Goal: Task Accomplishment & Management: Complete application form

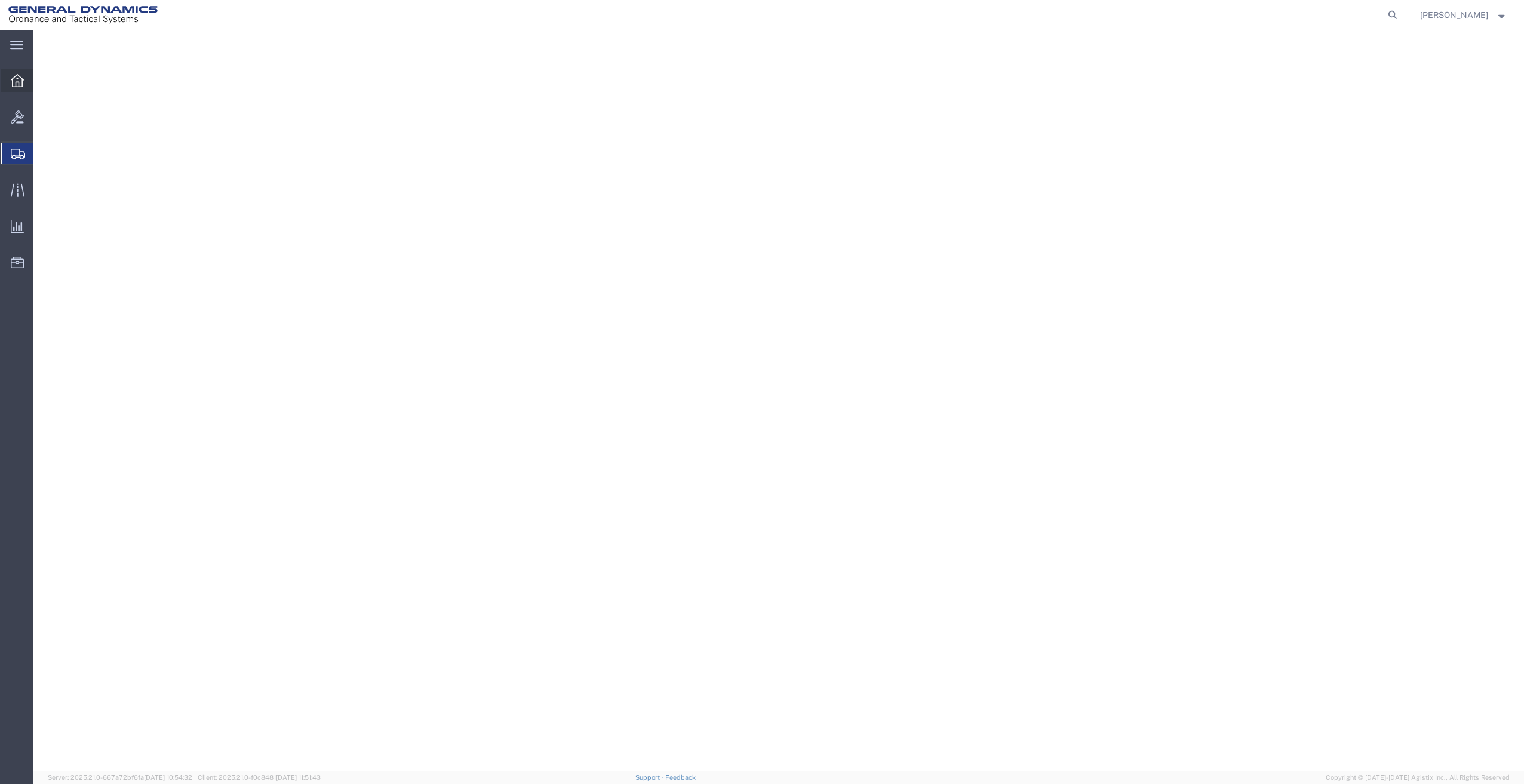
select select "PSNS"
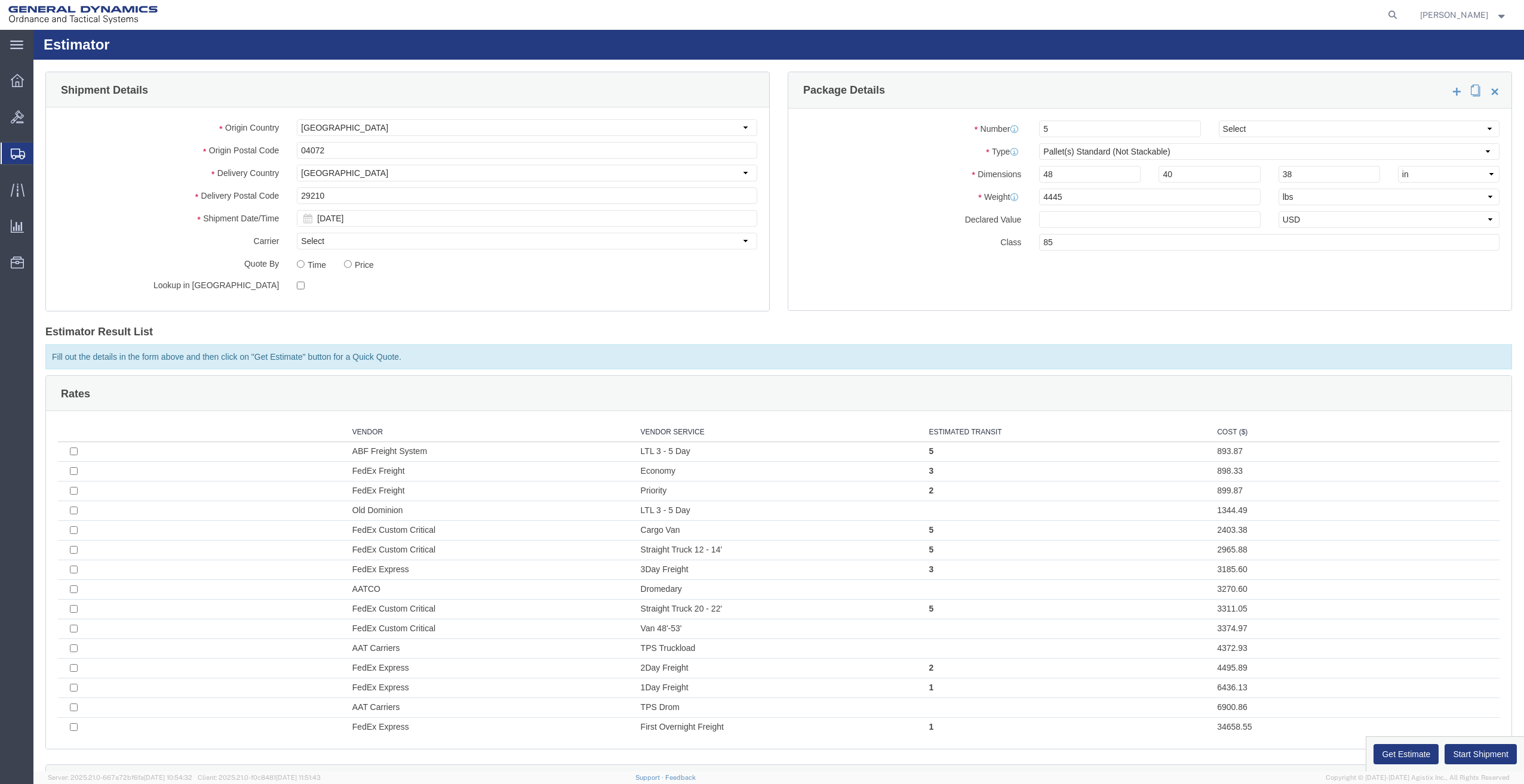
click at [0, 0] on span "Create Shipment" at bounding box center [0, 0] width 0 height 0
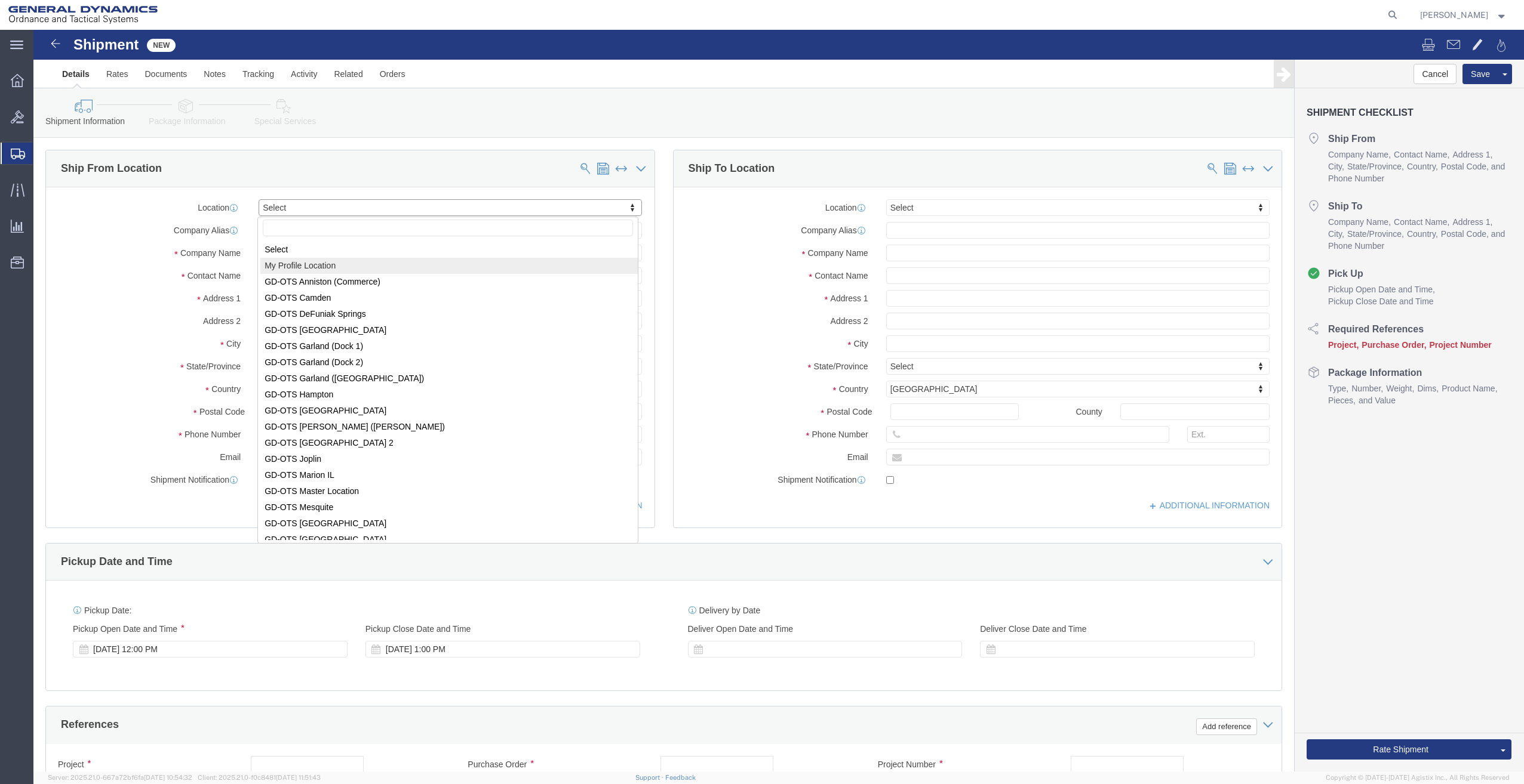
select select "MYPROFILE"
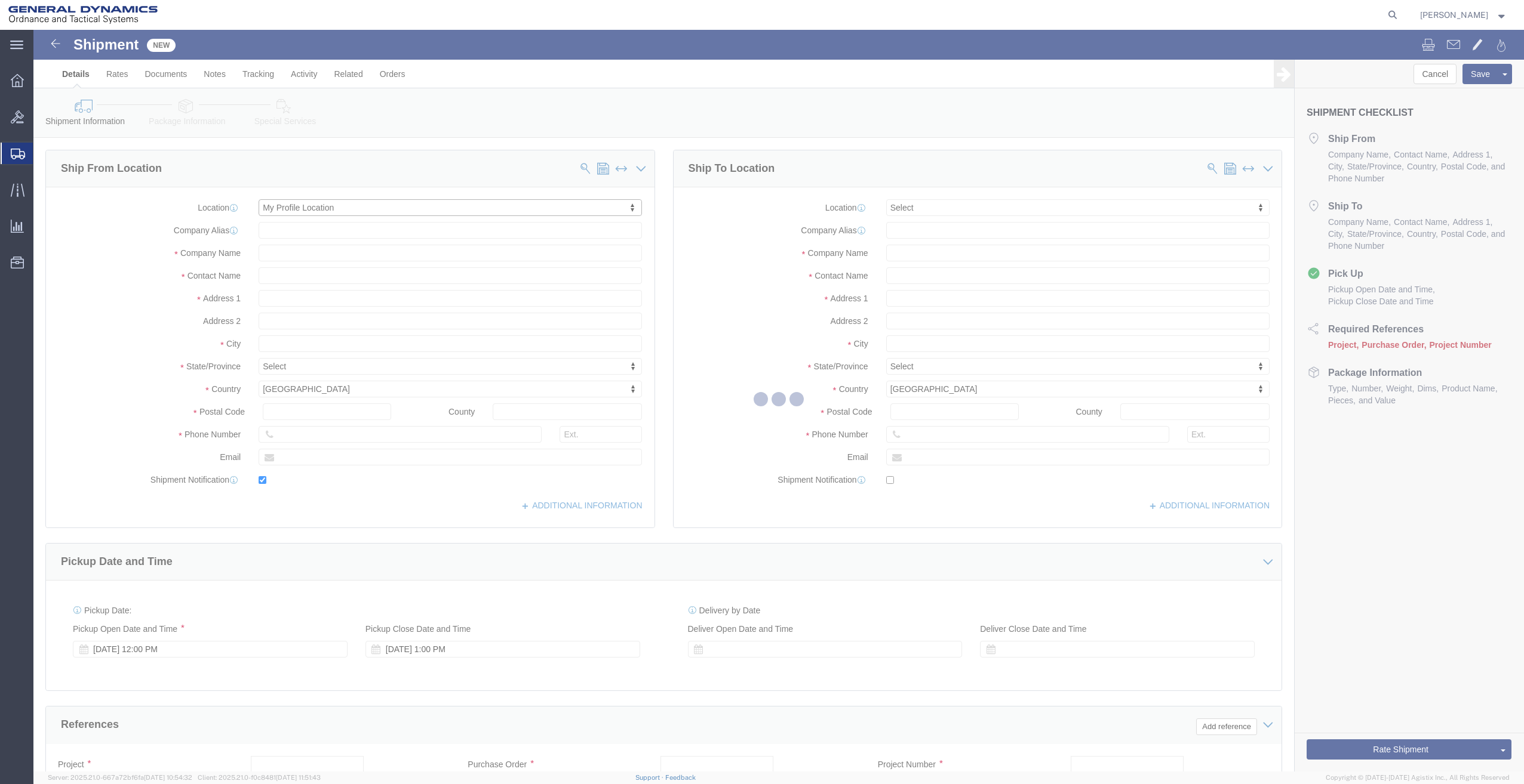
type input "[STREET_ADDRESS]"
type input "04072"
type input "[PHONE_NUMBER]"
type input "[PERSON_NAME][EMAIL_ADDRESS][PERSON_NAME][DOMAIN_NAME]"
checkbox input "true"
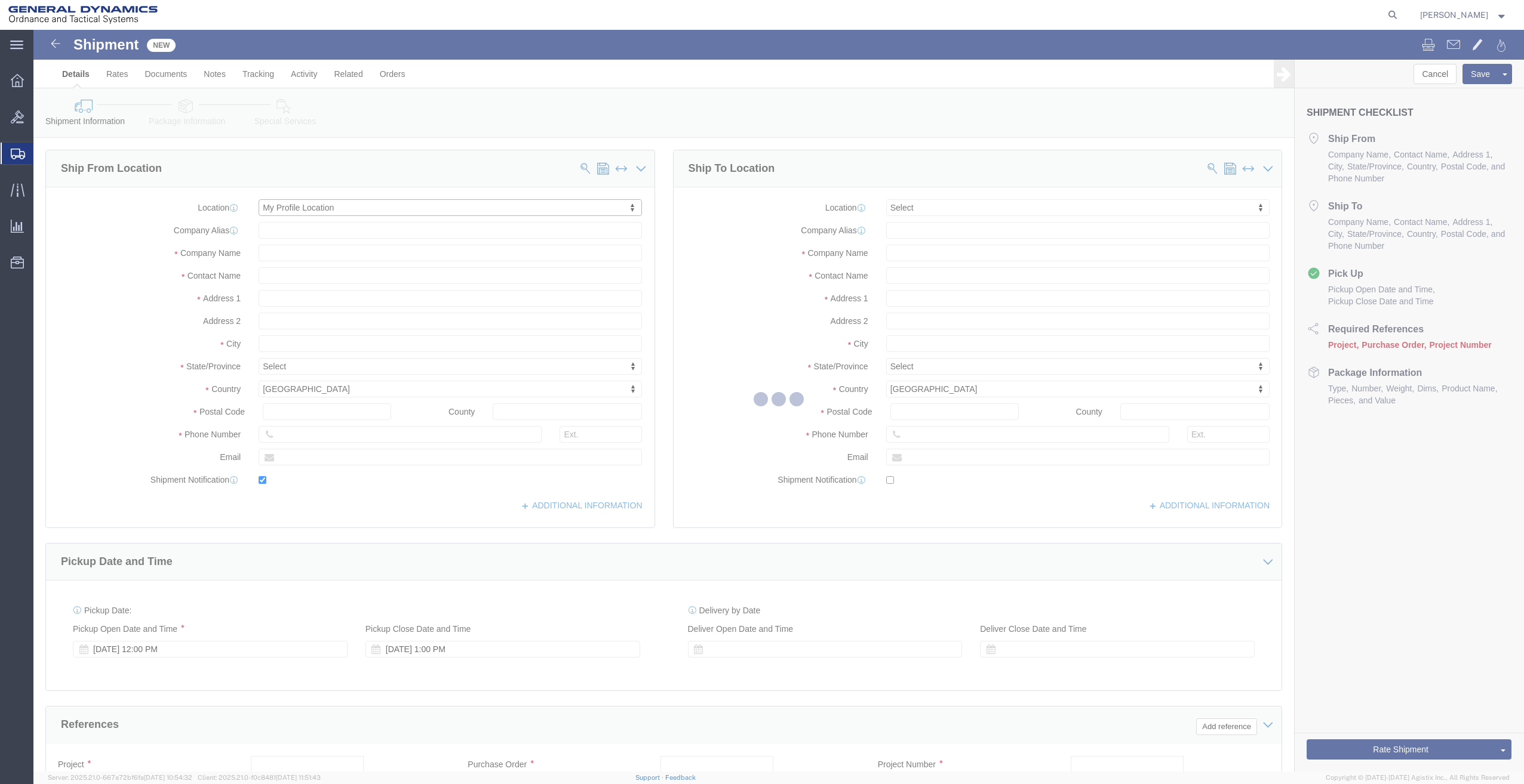
type input "General Dynamics - OTS"
type input "[PERSON_NAME]"
type input "SACO"
select select "ME"
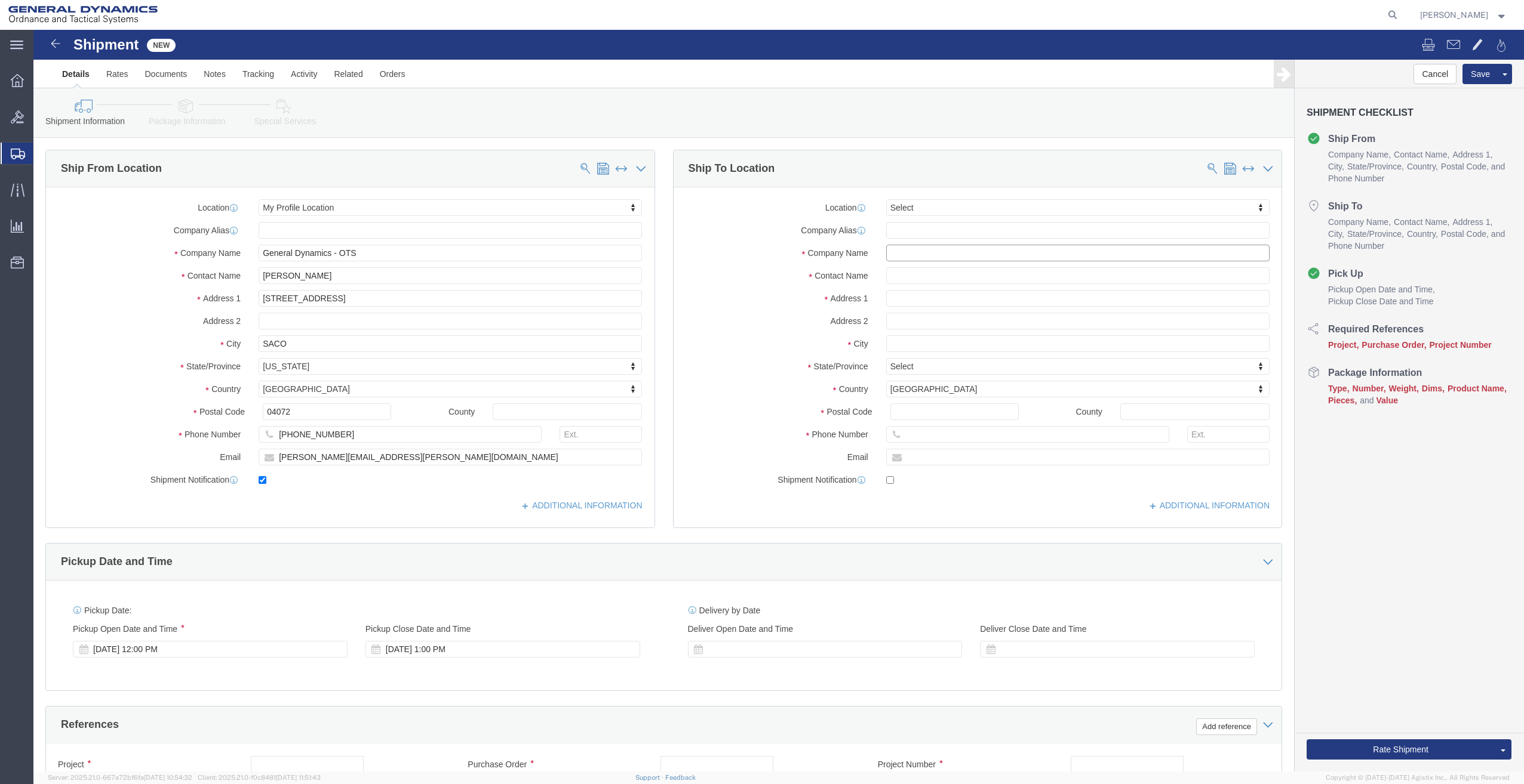
click input "text"
paste input "PDS Freight Services C/O Crane Worldwide Logistics"
type input "PDS Freight Services C/O Crane Worldwide Logistics"
click input "text"
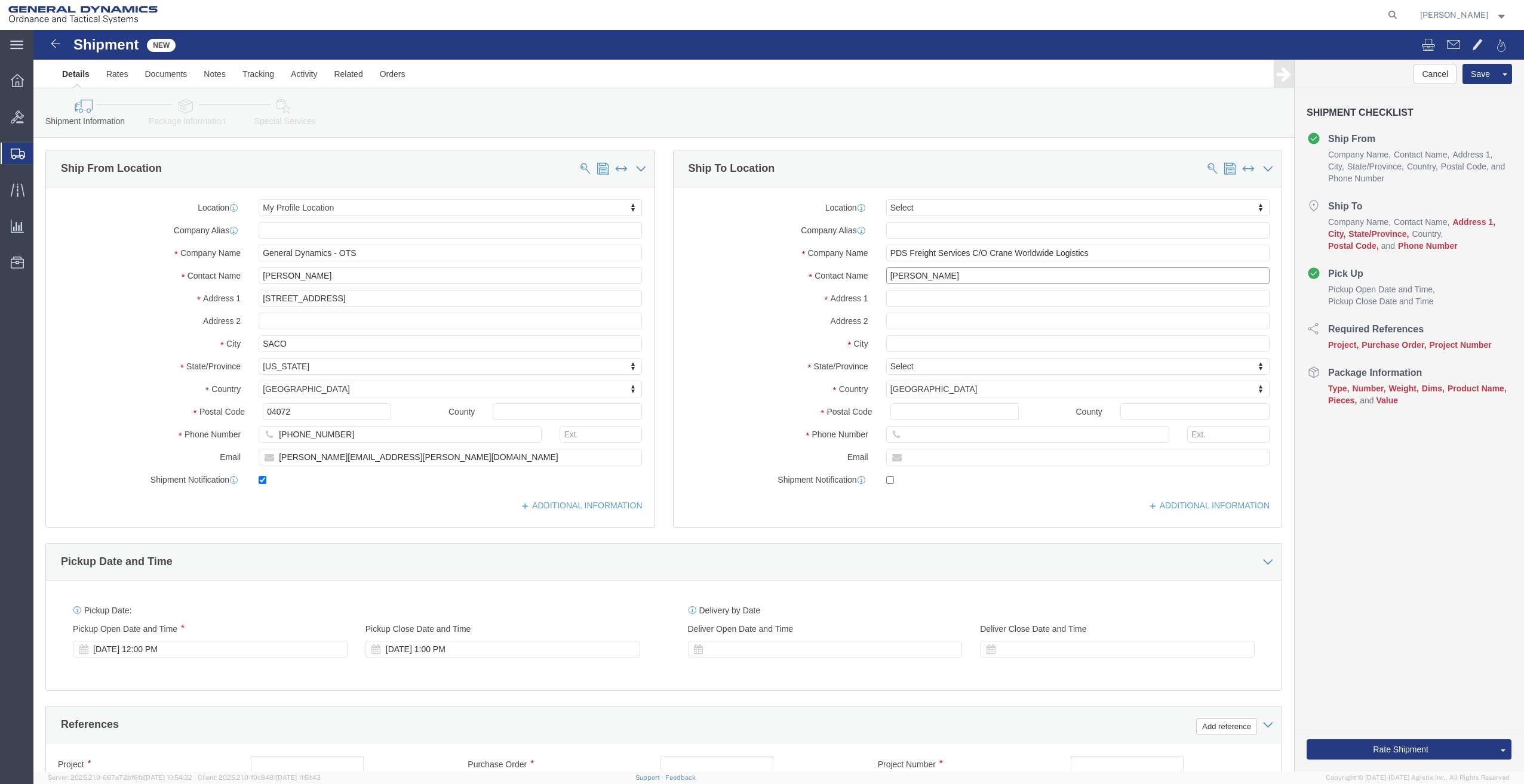
type input "[PERSON_NAME]"
click input "text"
paste input "[STREET_ADDRESS]"
type input "[STREET_ADDRESS]"
click input "text"
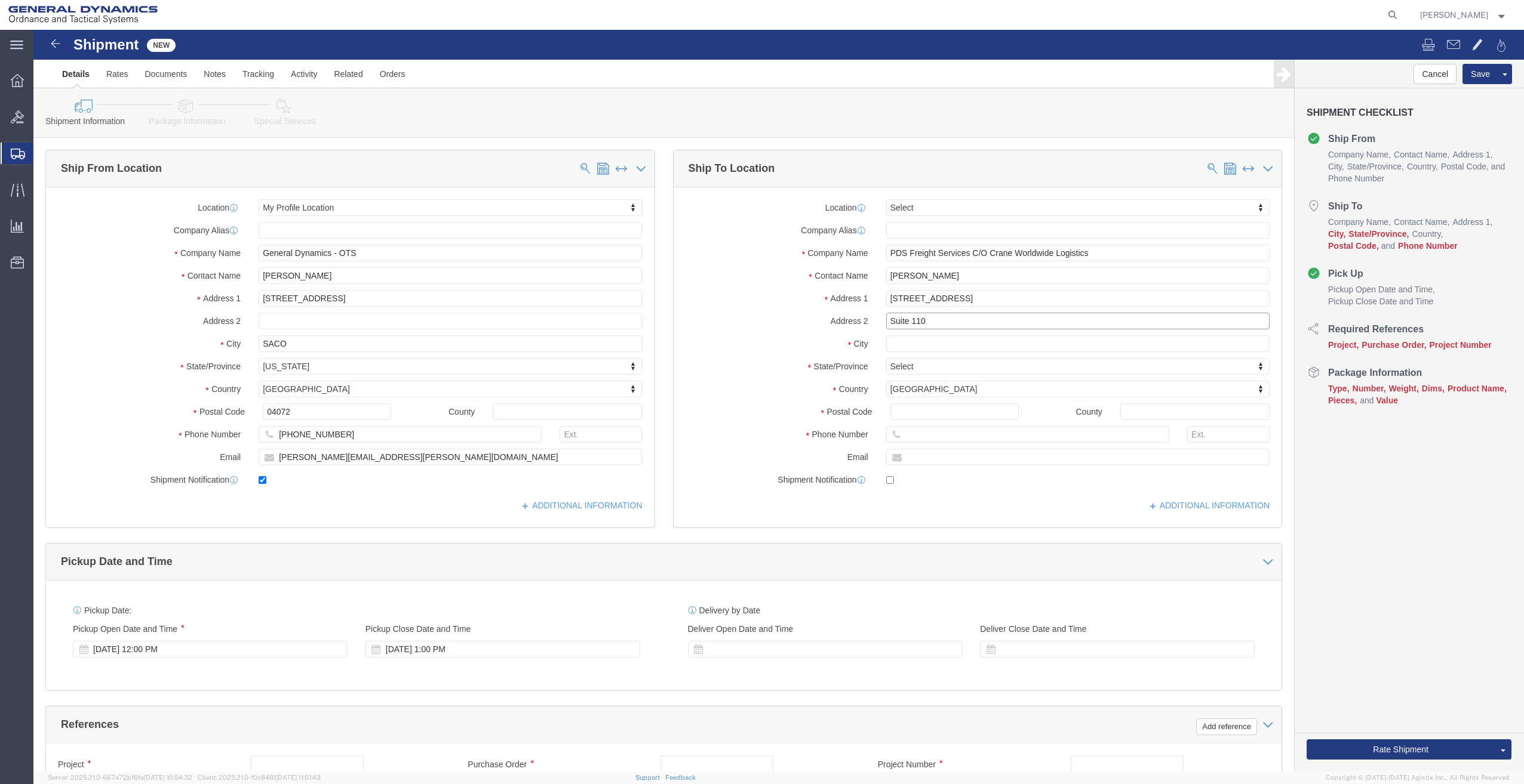
type input "Suite 110"
click div "Location Select Select My Profile Location GD-OTS [GEOGRAPHIC_DATA] (Commerce) …"
click input "text"
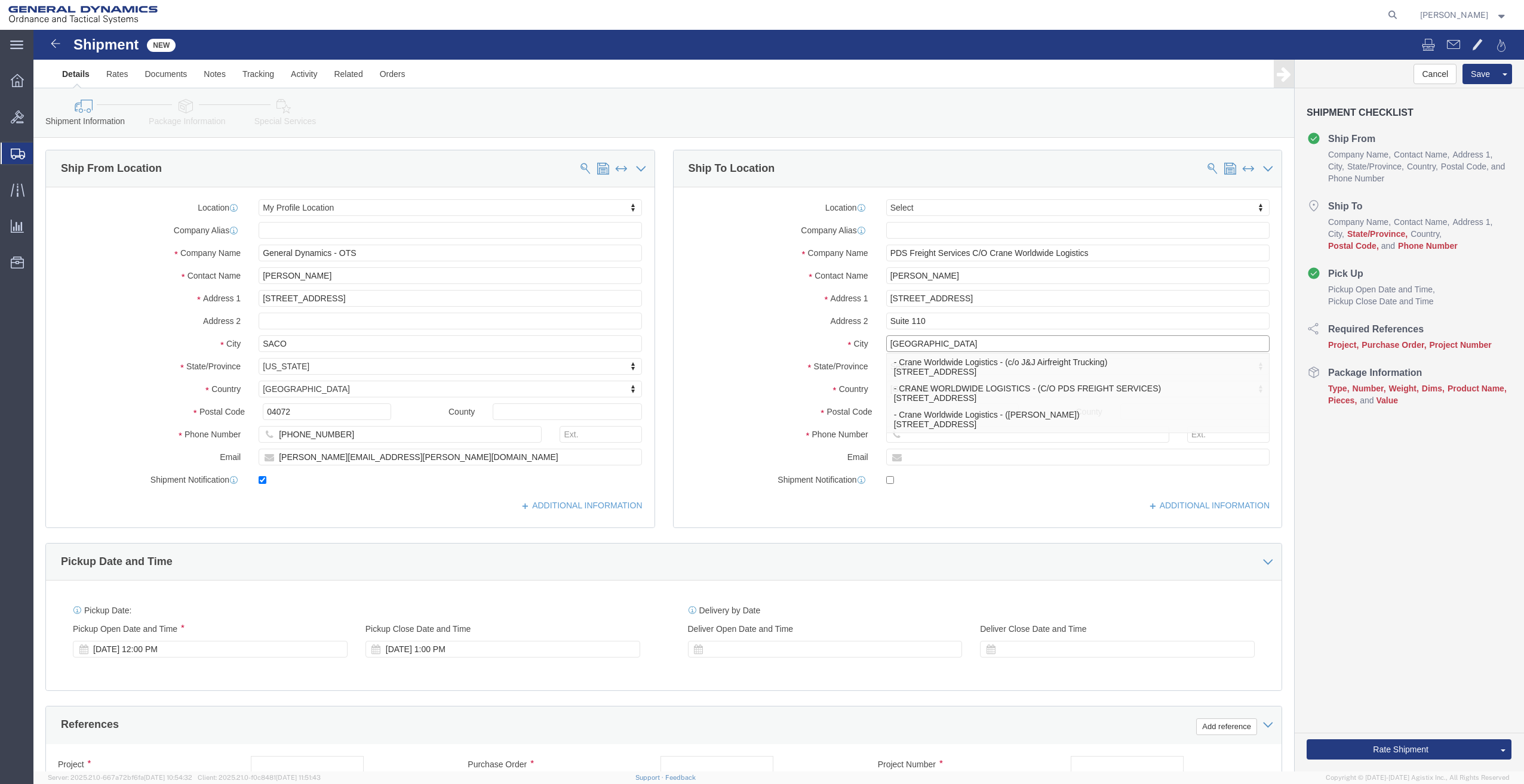
type input "[GEOGRAPHIC_DATA]"
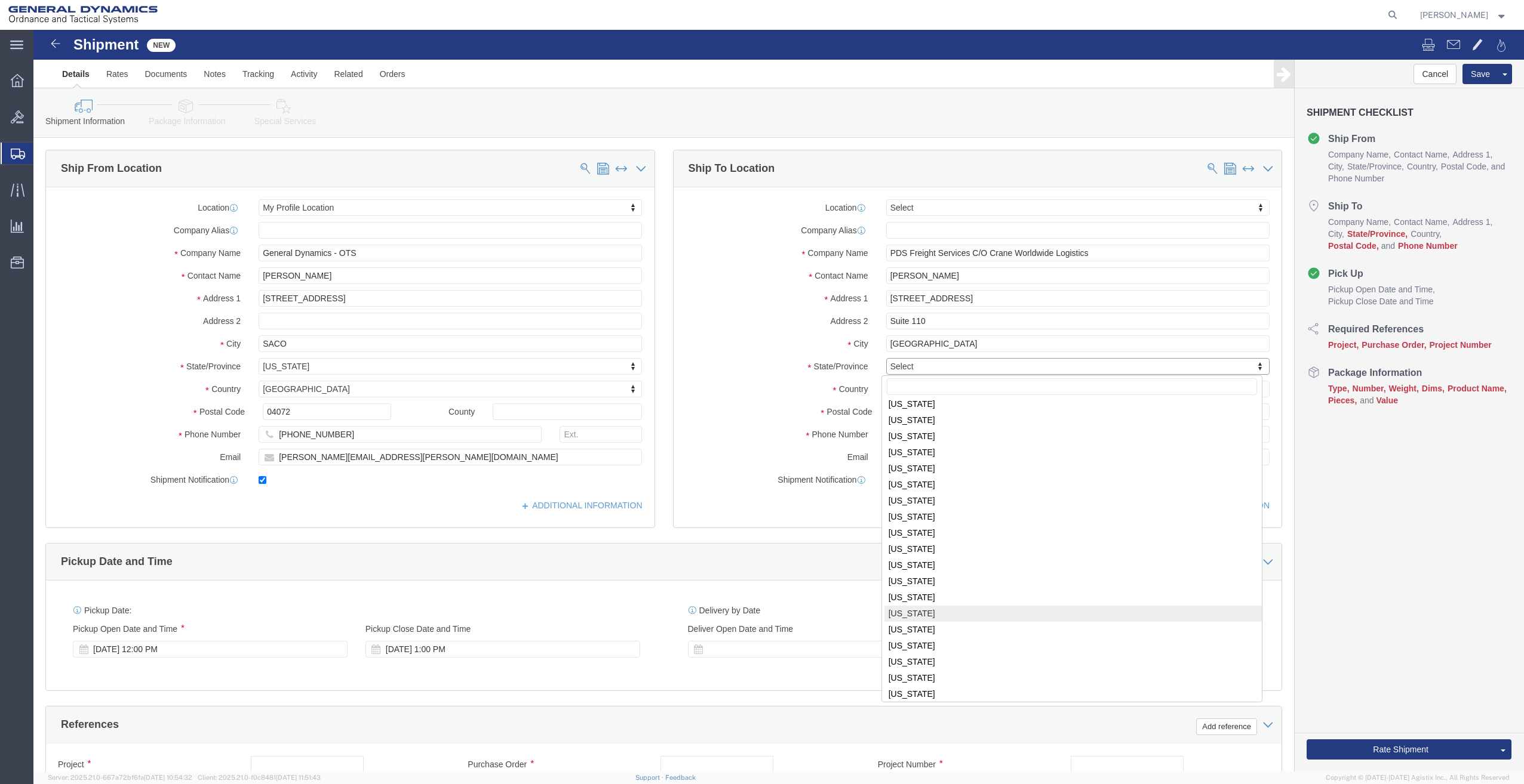
scroll to position [492, 0]
select select "NY"
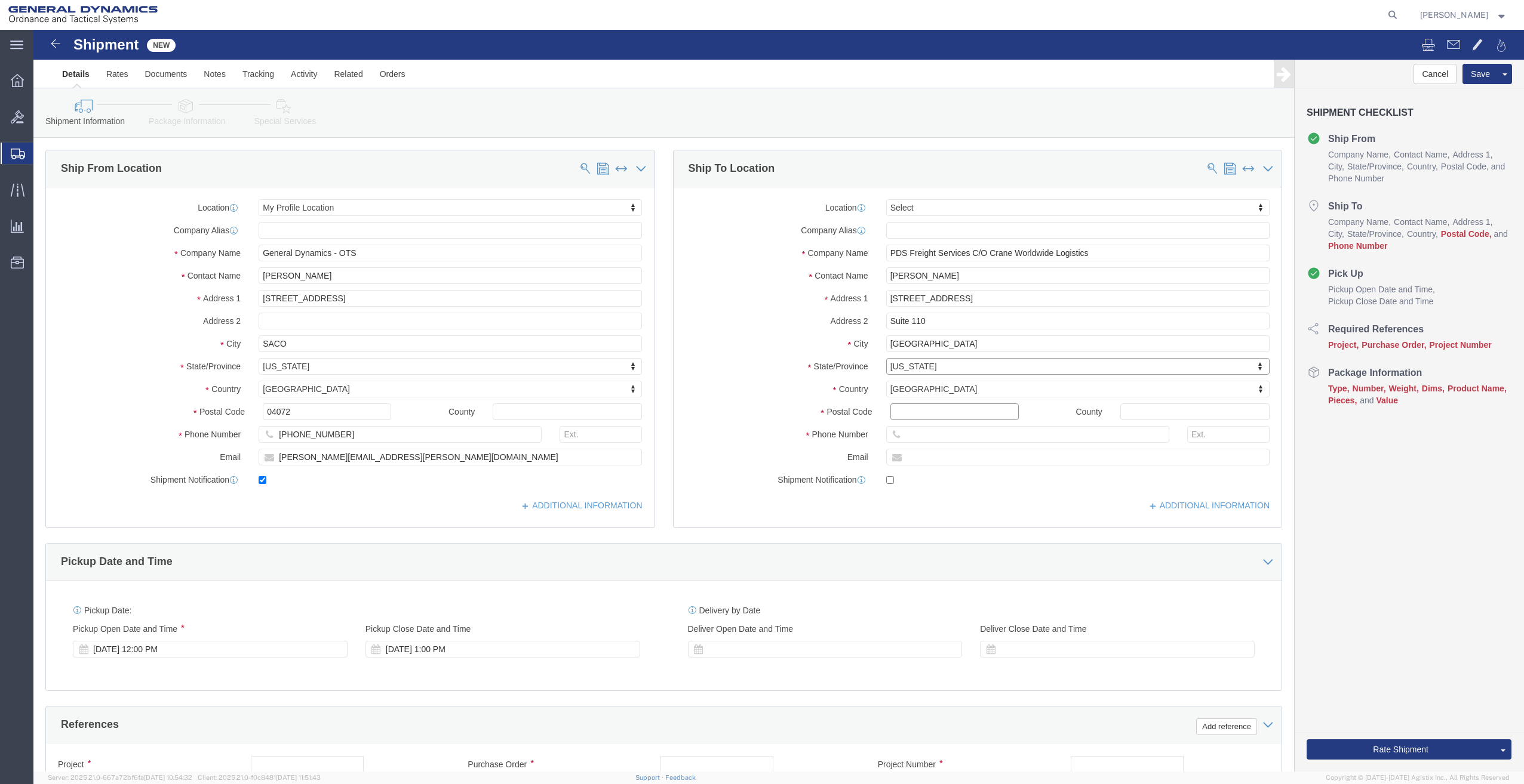
click input "Postal Code"
type input "11413"
click input "text"
type input "9999999999"
click input "text"
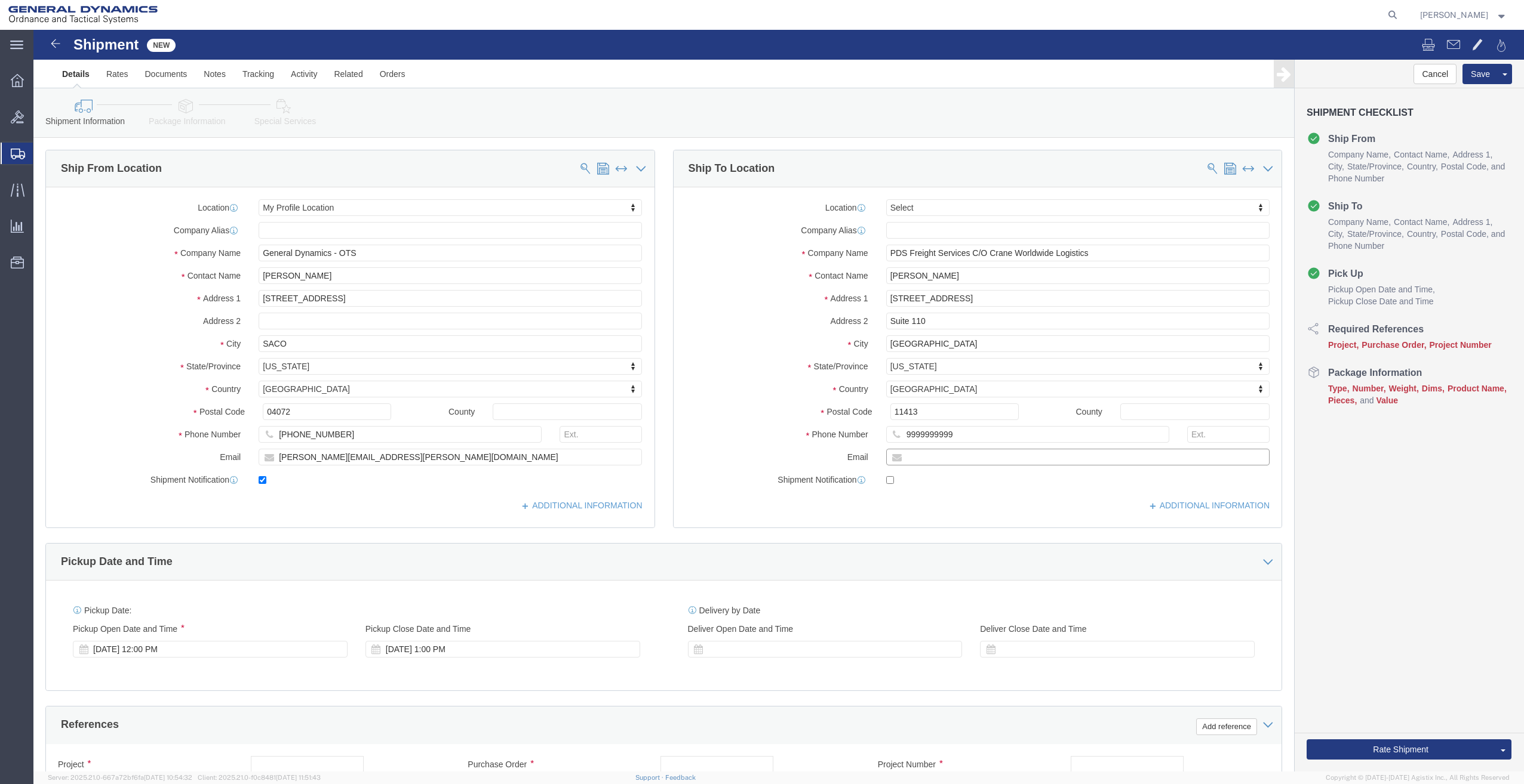
paste input "[EMAIL_ADDRESS][DOMAIN_NAME]"
type input "[EMAIL_ADDRESS][DOMAIN_NAME]"
checkbox input "true"
click div "Location Select Select My Profile Location GD-OTS [GEOGRAPHIC_DATA] (Commerce) …"
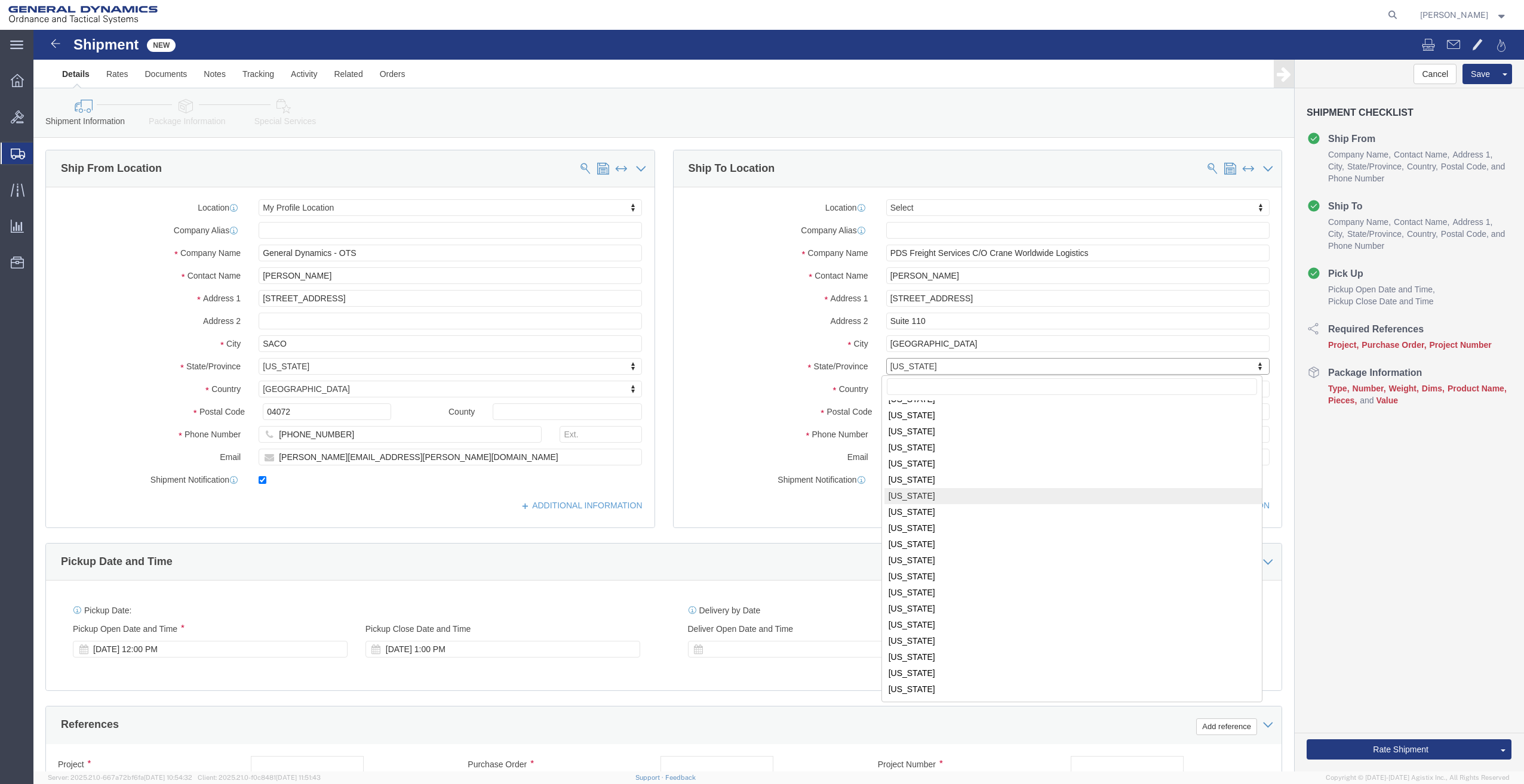
scroll to position [292, 0]
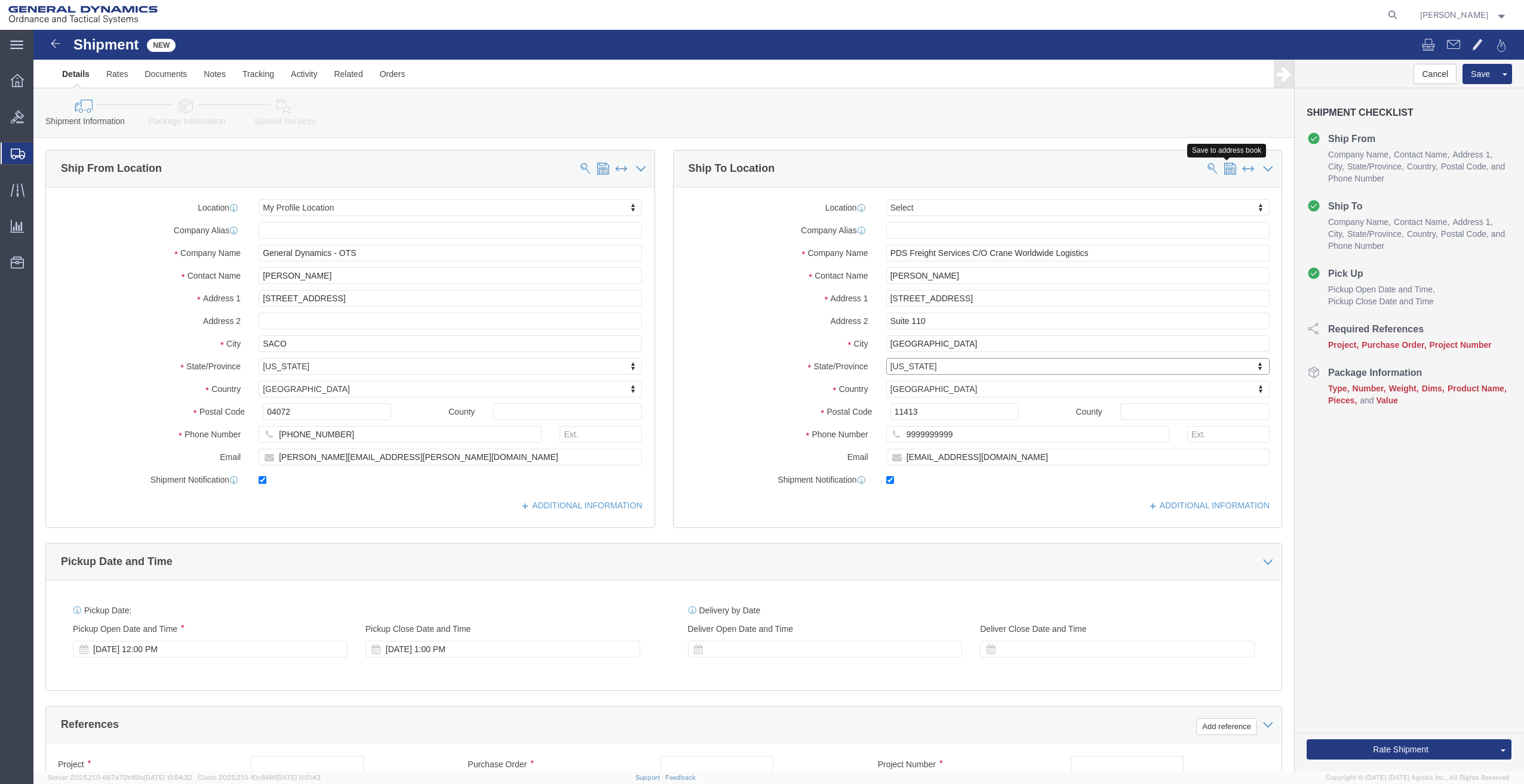
click span
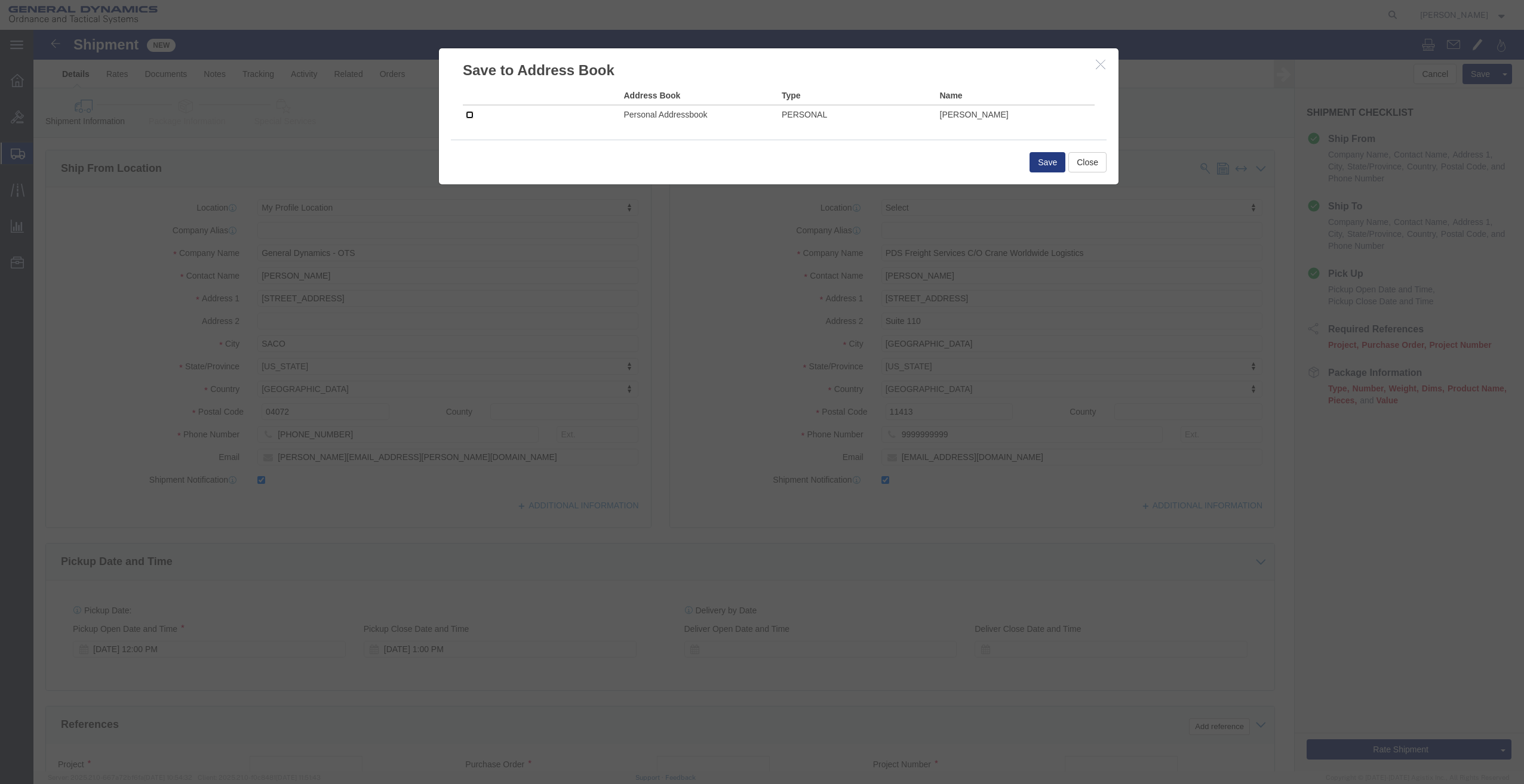
click input "checkbox"
checkbox input "true"
click div "Save Close"
click button "Save"
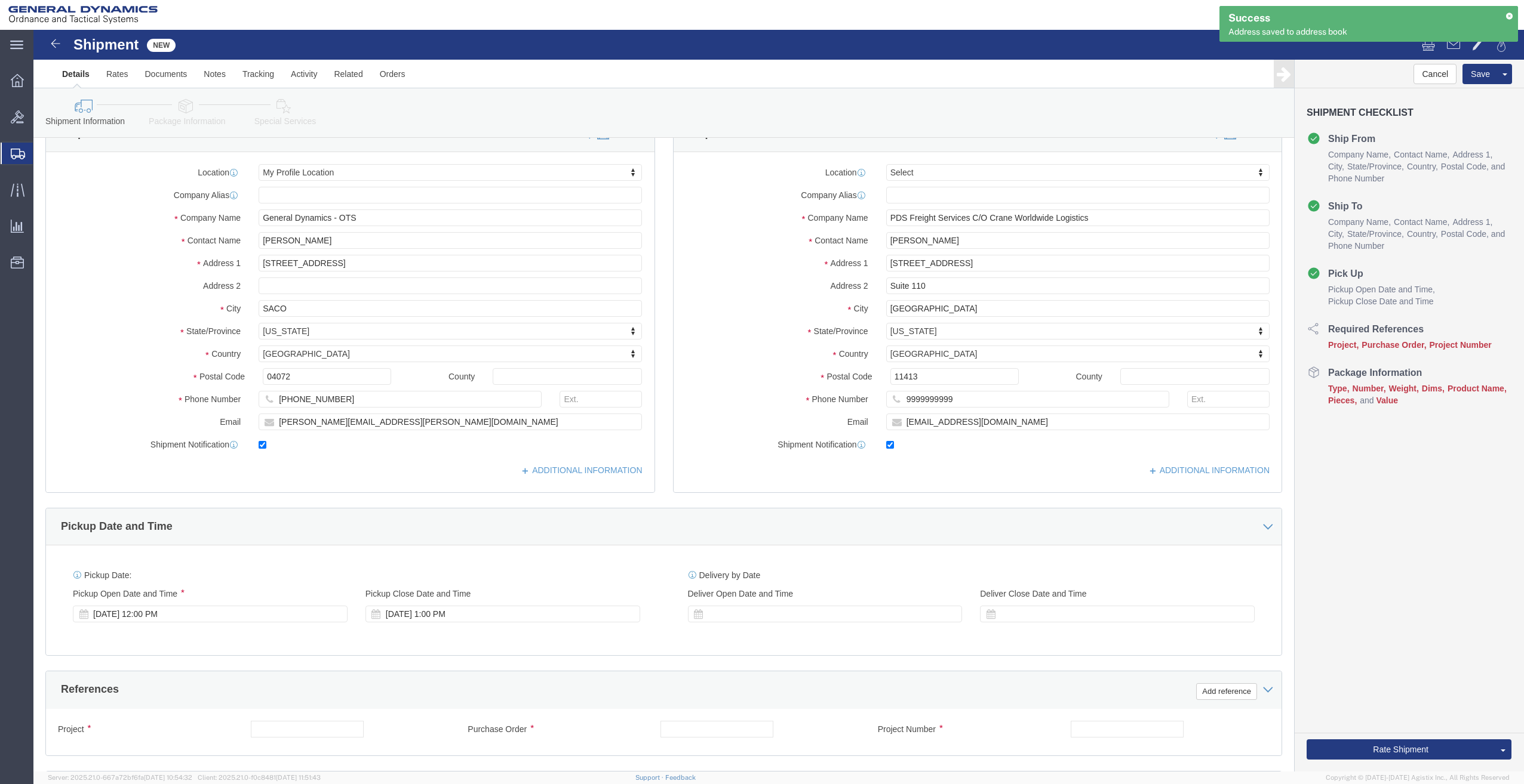
scroll to position [164, 0]
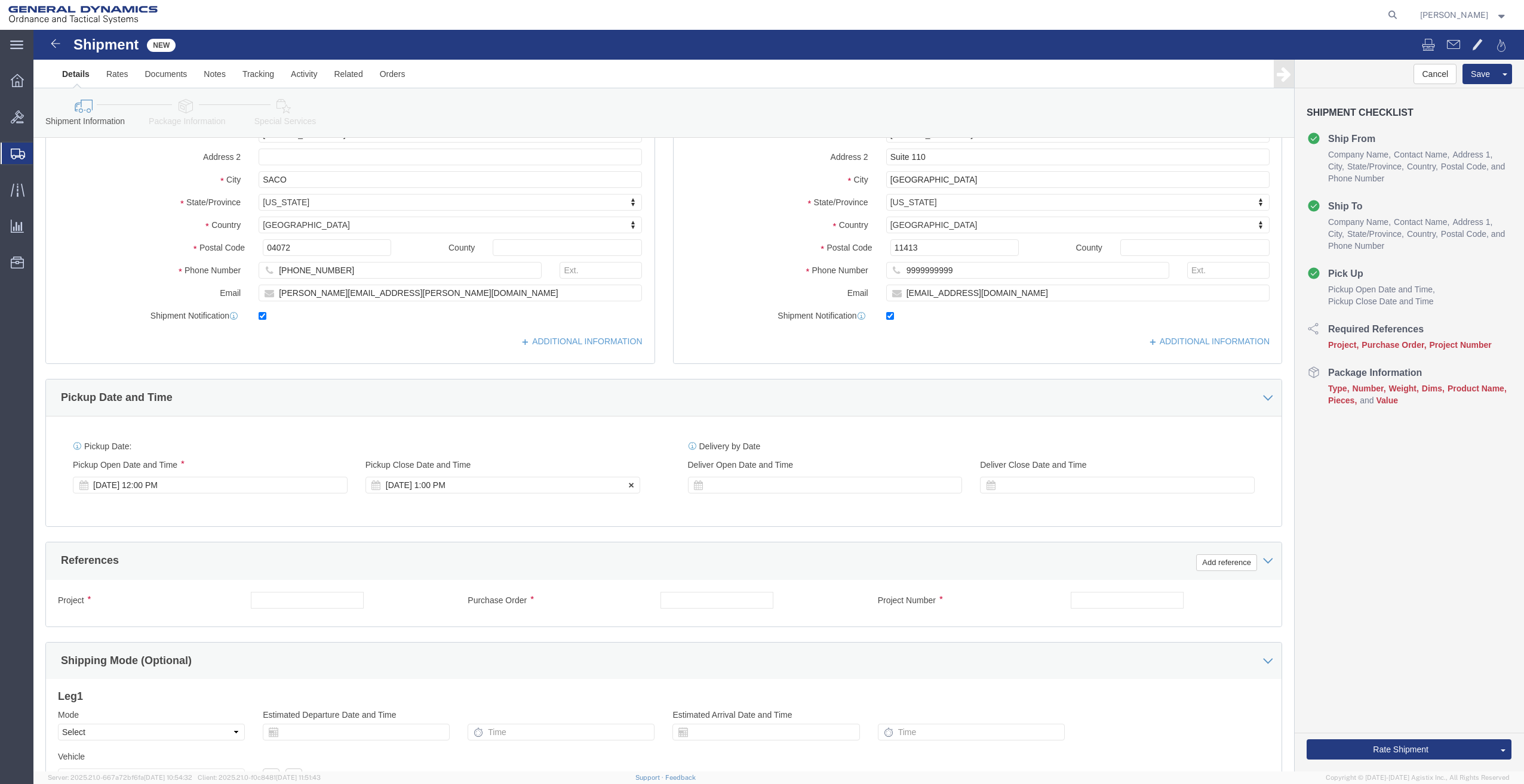
click div "[DATE] 1:00 PM"
type input "7:00 PM"
click button "Apply"
click input "text"
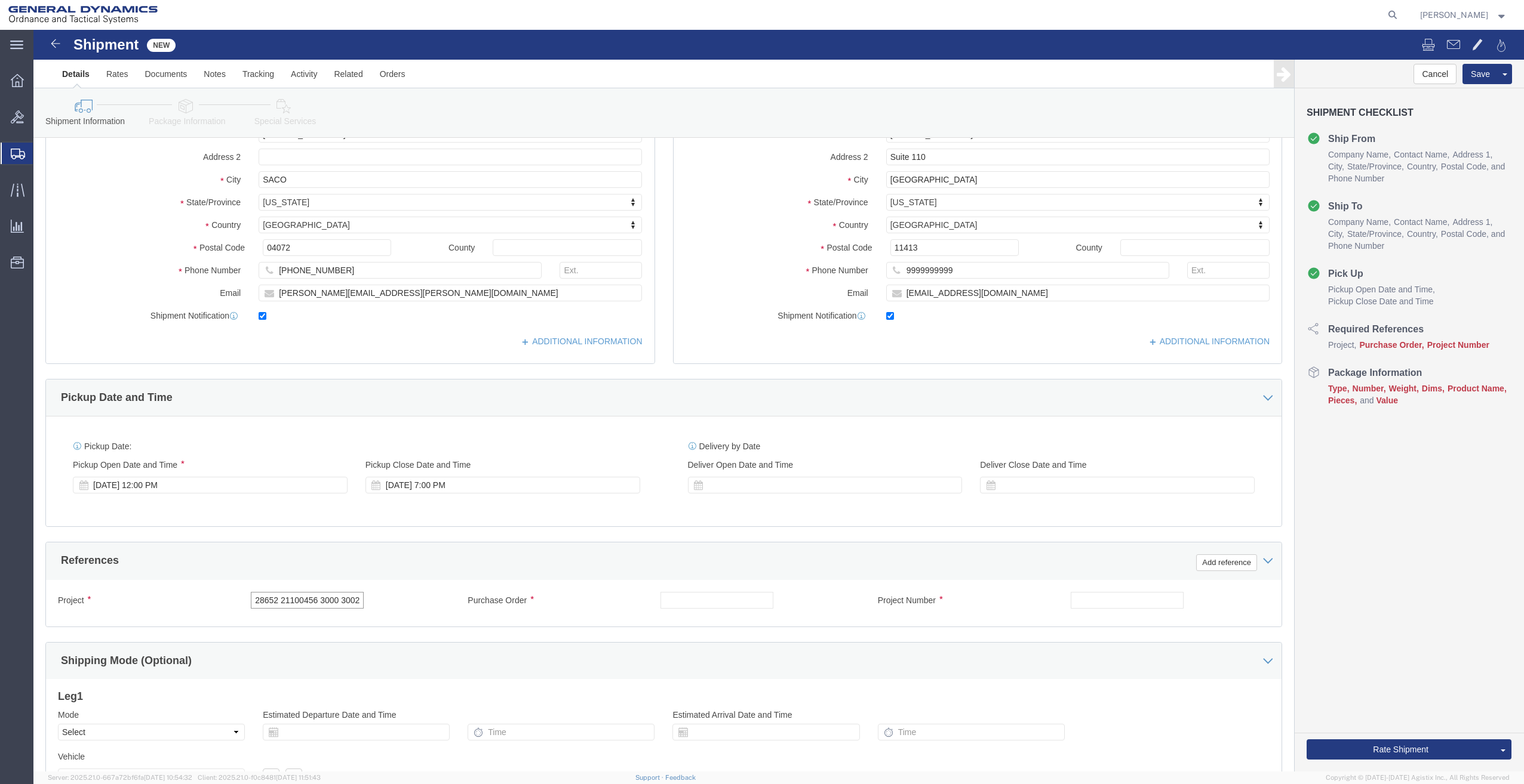
drag, startPoint x: 323, startPoint y: 569, endPoint x: -430, endPoint y: 670, distance: 759.7
click html "Shipment New Details Rates Documents Notes Tracking Activity Related Orders Can…"
type input "28652 21100456 3000 3002"
click input "text"
paste input "28652 21100456 3000 3002"
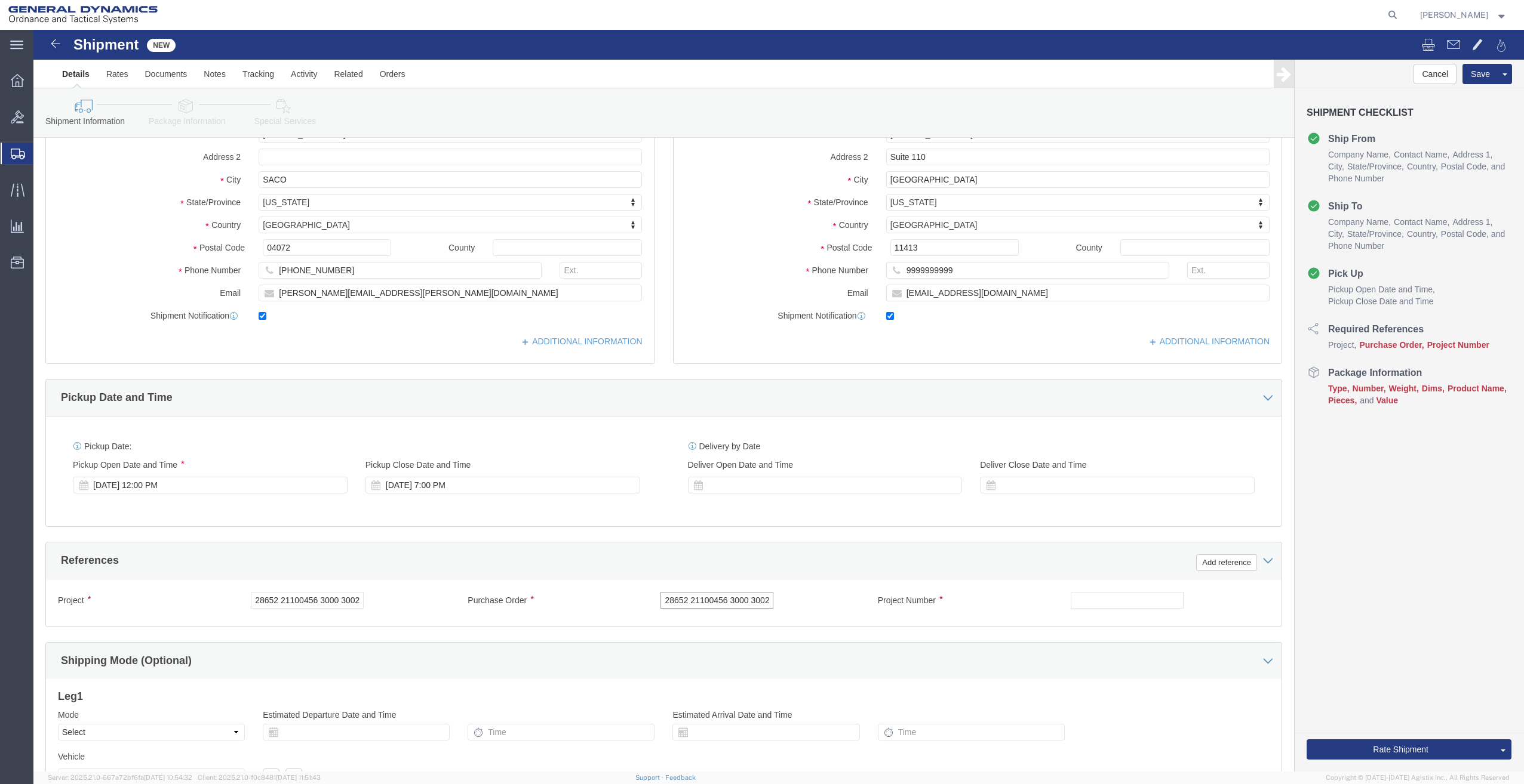
scroll to position [0, 3]
type input "28652 21100456 3000 3002"
click div "Project Number"
click input "text"
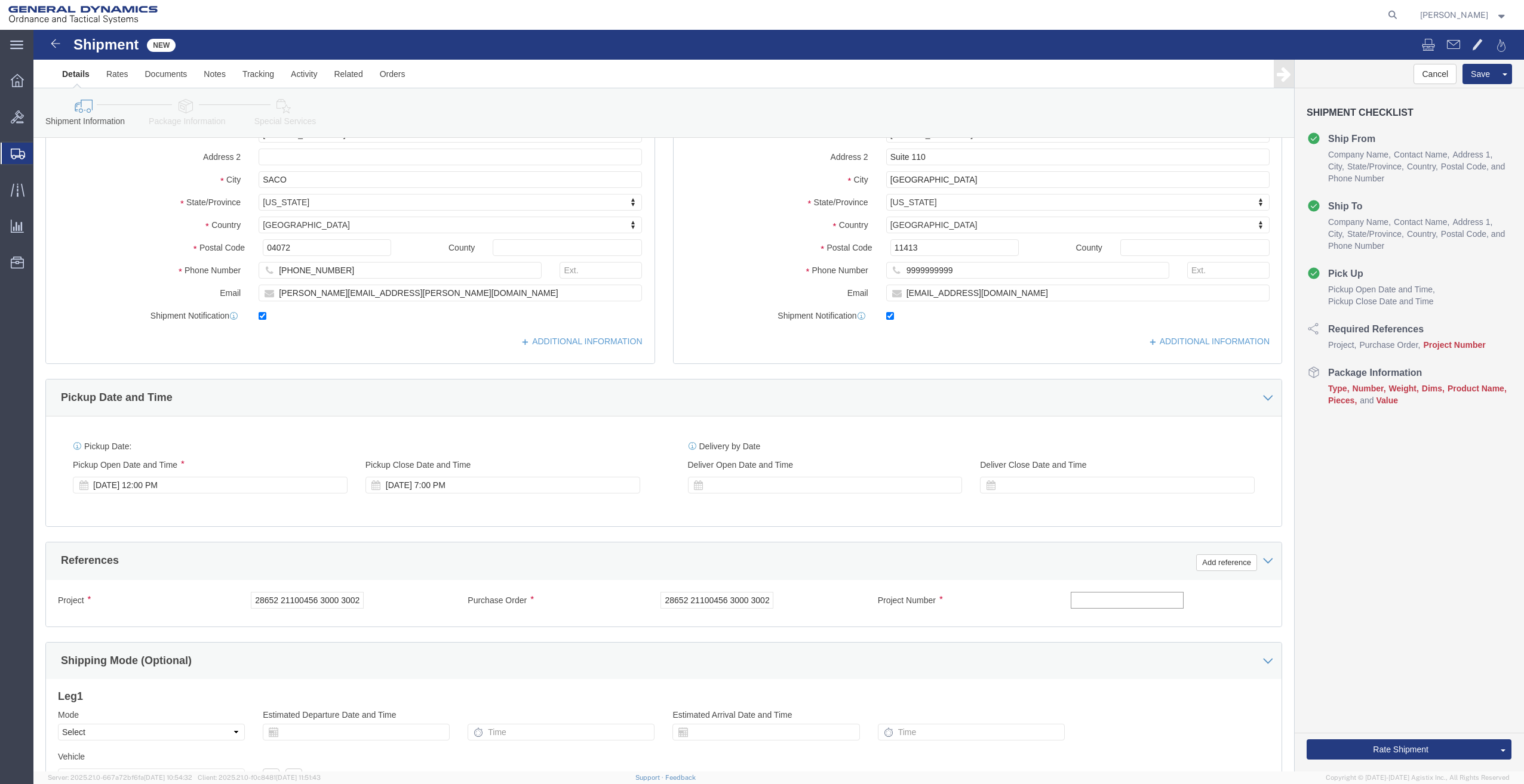
paste input "28652 21100456 3000 3002"
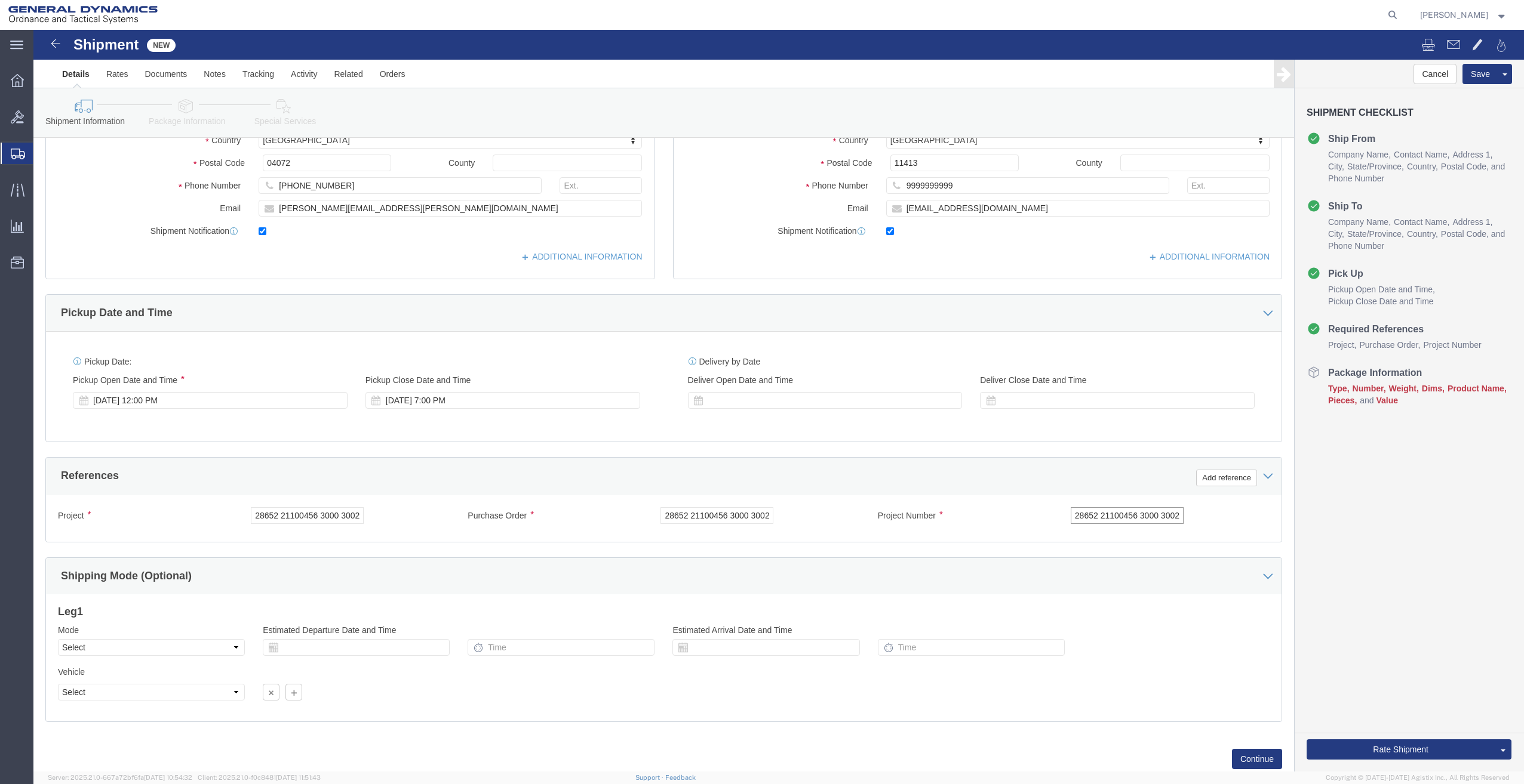
scroll to position [283, 0]
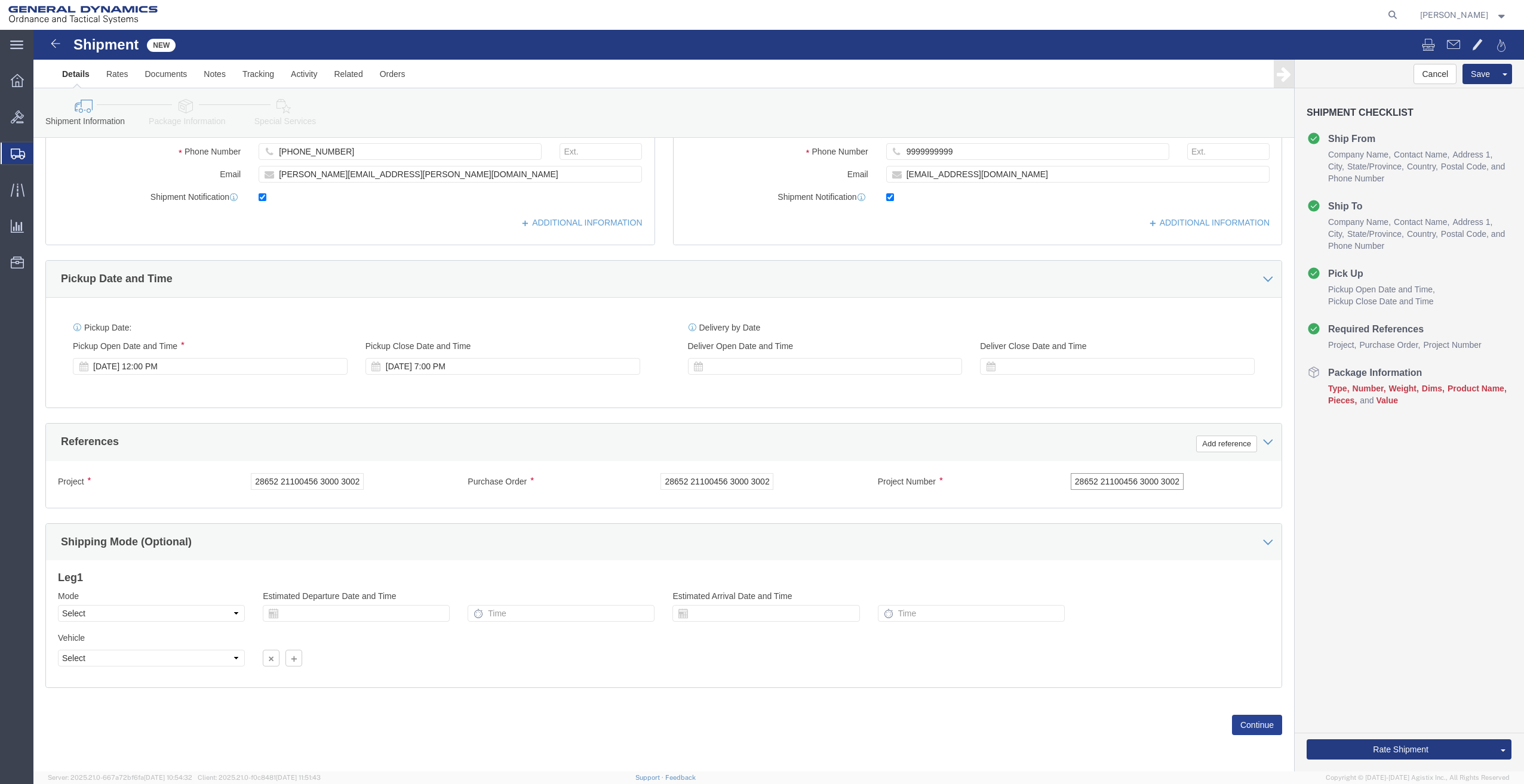
type input "28652 21100456 3000 3002"
click button "Continue"
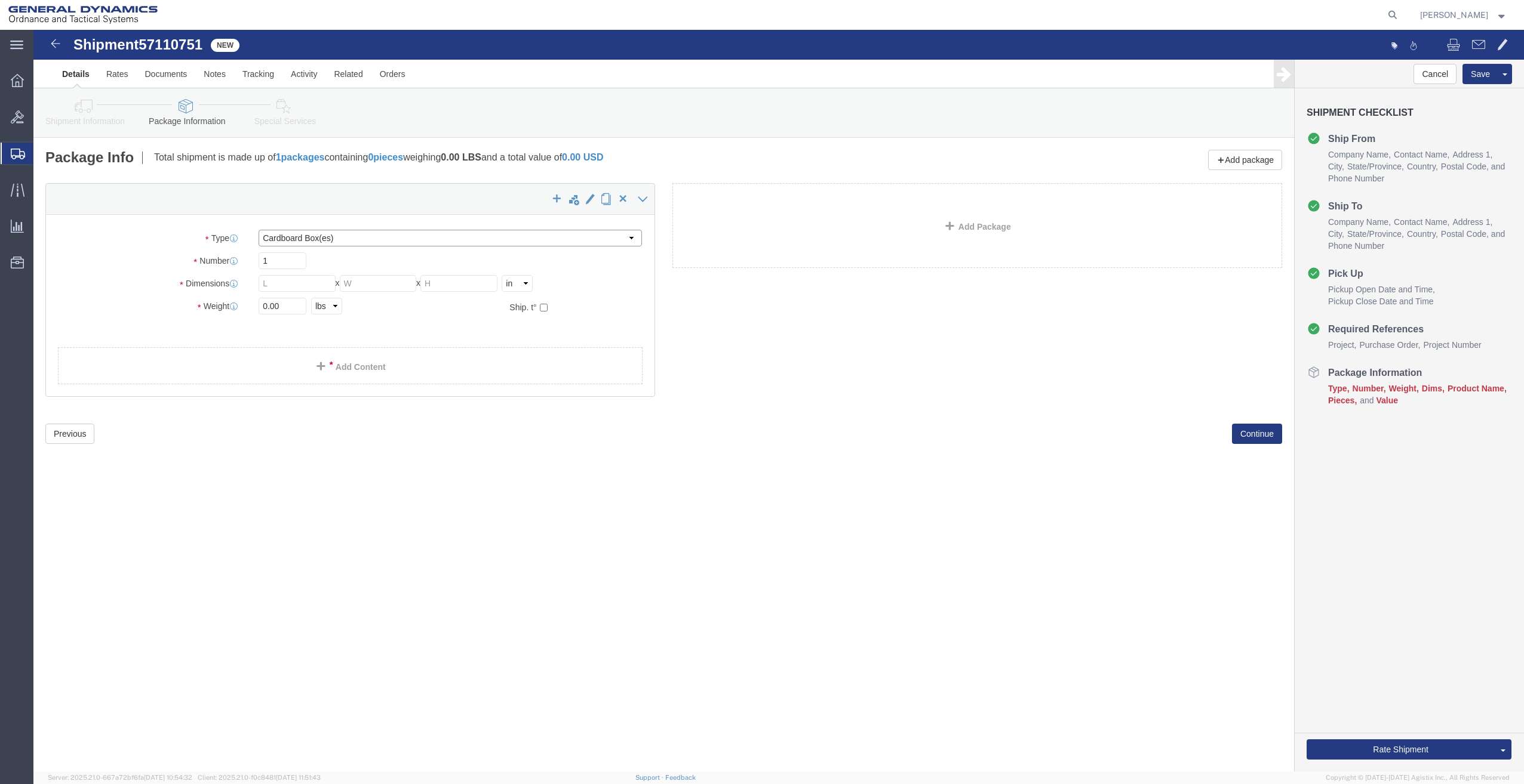
click select "Select Bale(s) Basket(s) Bolt(s) Bottle(s) Buckets Bulk Bundle(s) Can(s) Cardbo…"
select select "PSNS"
click select "Select Bale(s) Basket(s) Bolt(s) Bottle(s) Buckets Bulk Bundle(s) Can(s) Cardbo…"
click input "text"
type input "48"
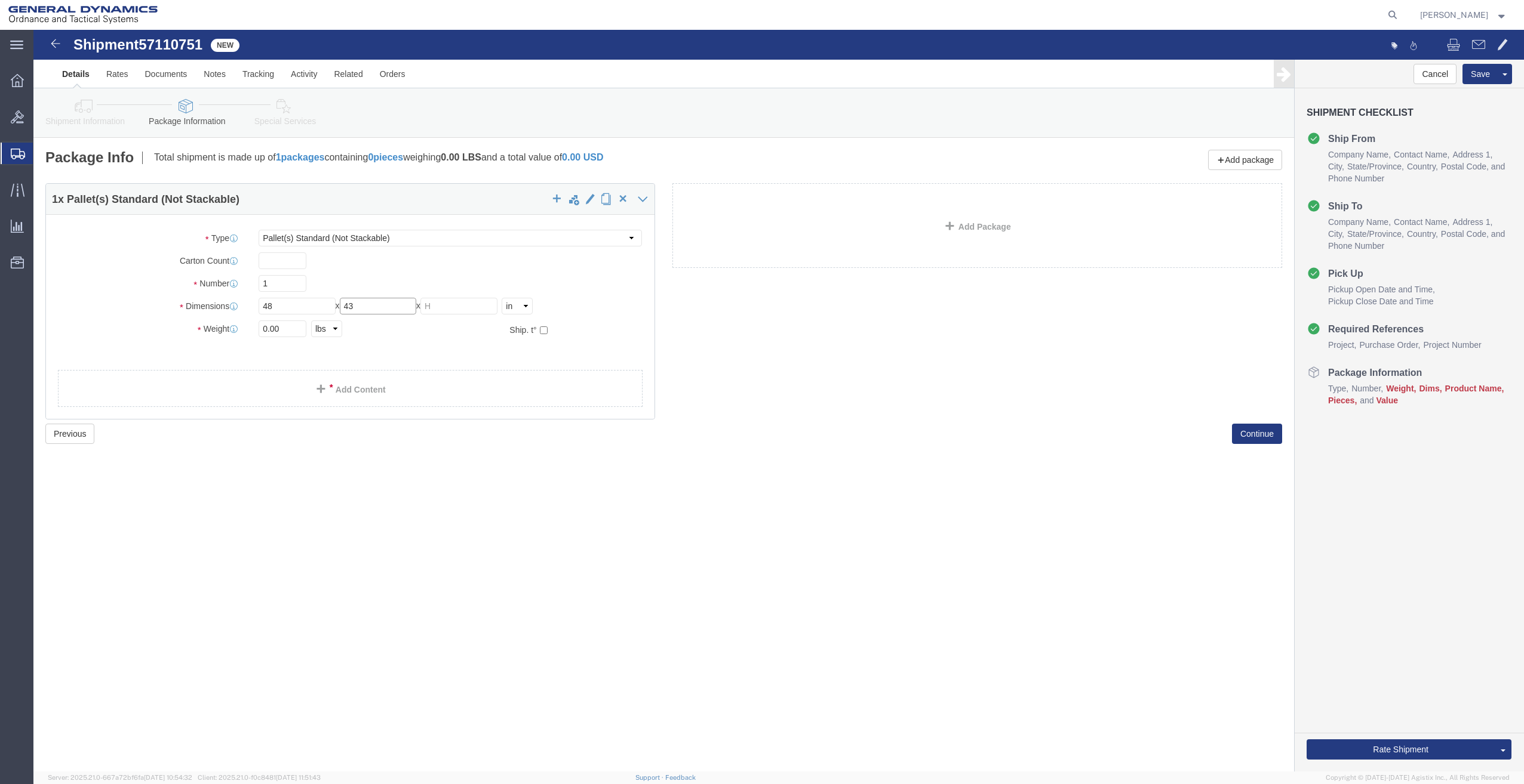
type input "43"
type input "34"
type input "250"
click link "Add Content"
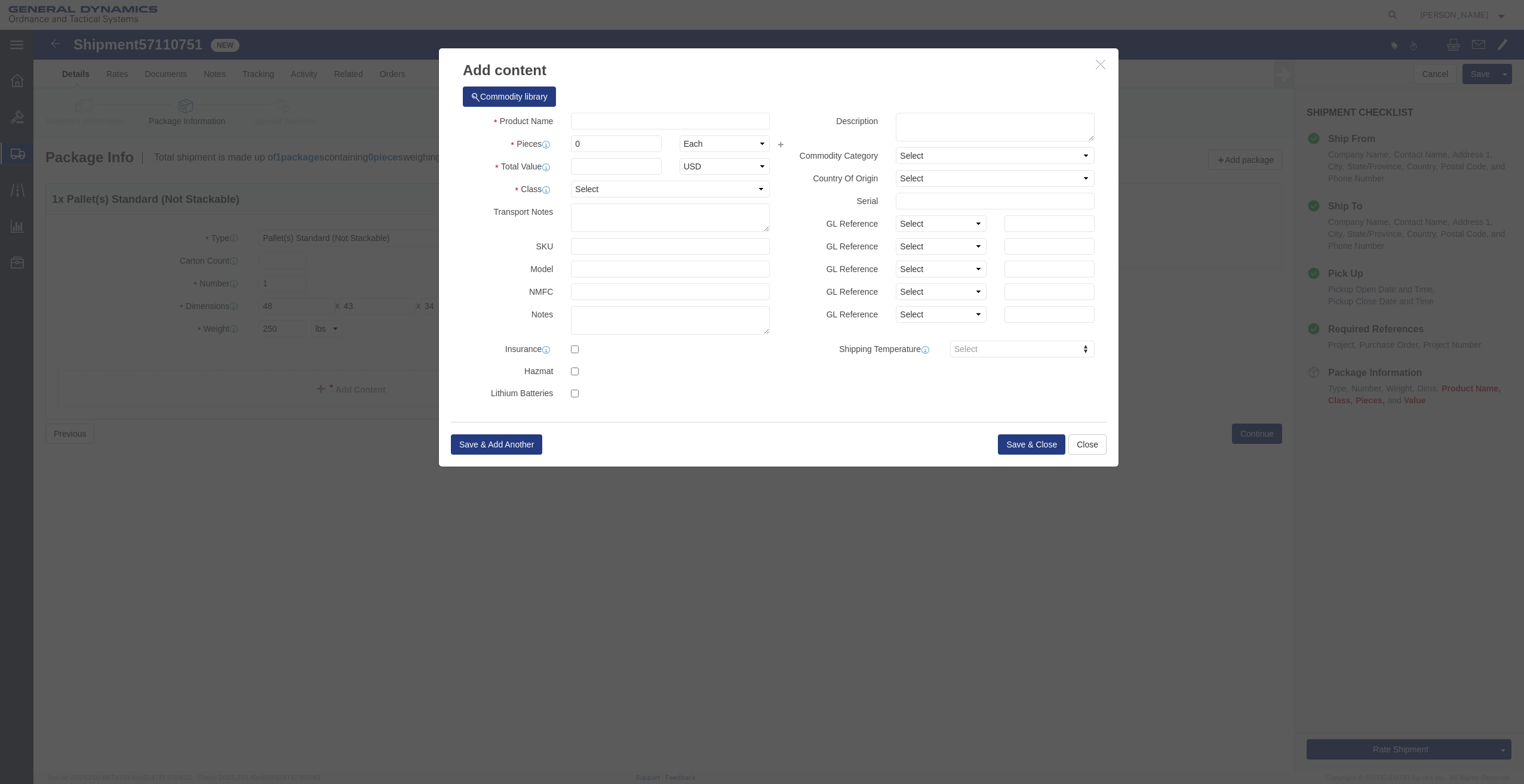
click div "Commodity library"
click input "text"
type input "GUN PARTS"
type input "1"
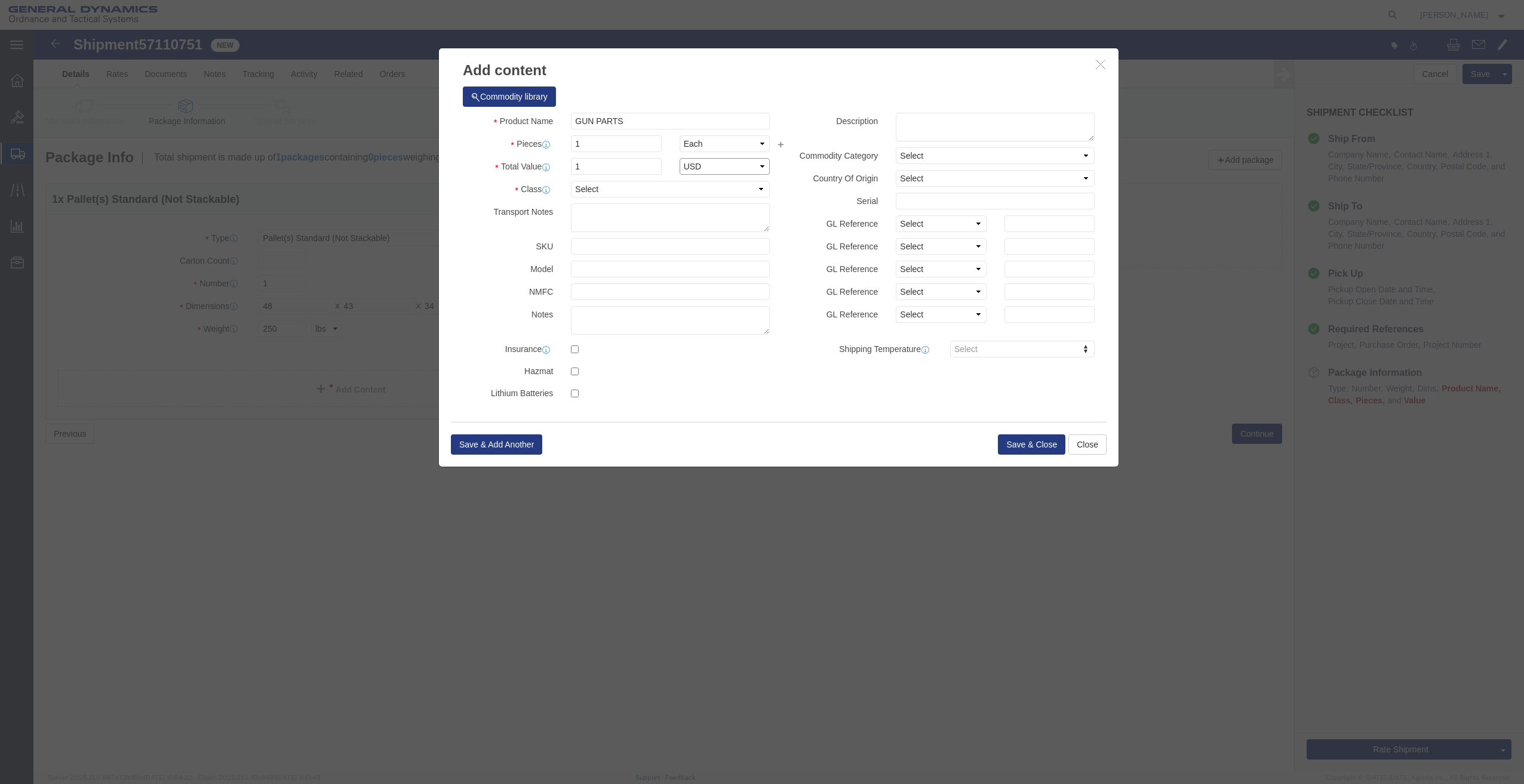
select select "USD"
click select "Select 50 55 60 65 70 85 92.5 100 125 175 250 300 400"
select select "125"
click select "Select 50 55 60 65 70 85 92.5 100 125 175 250 300 400"
click button "Save & Close"
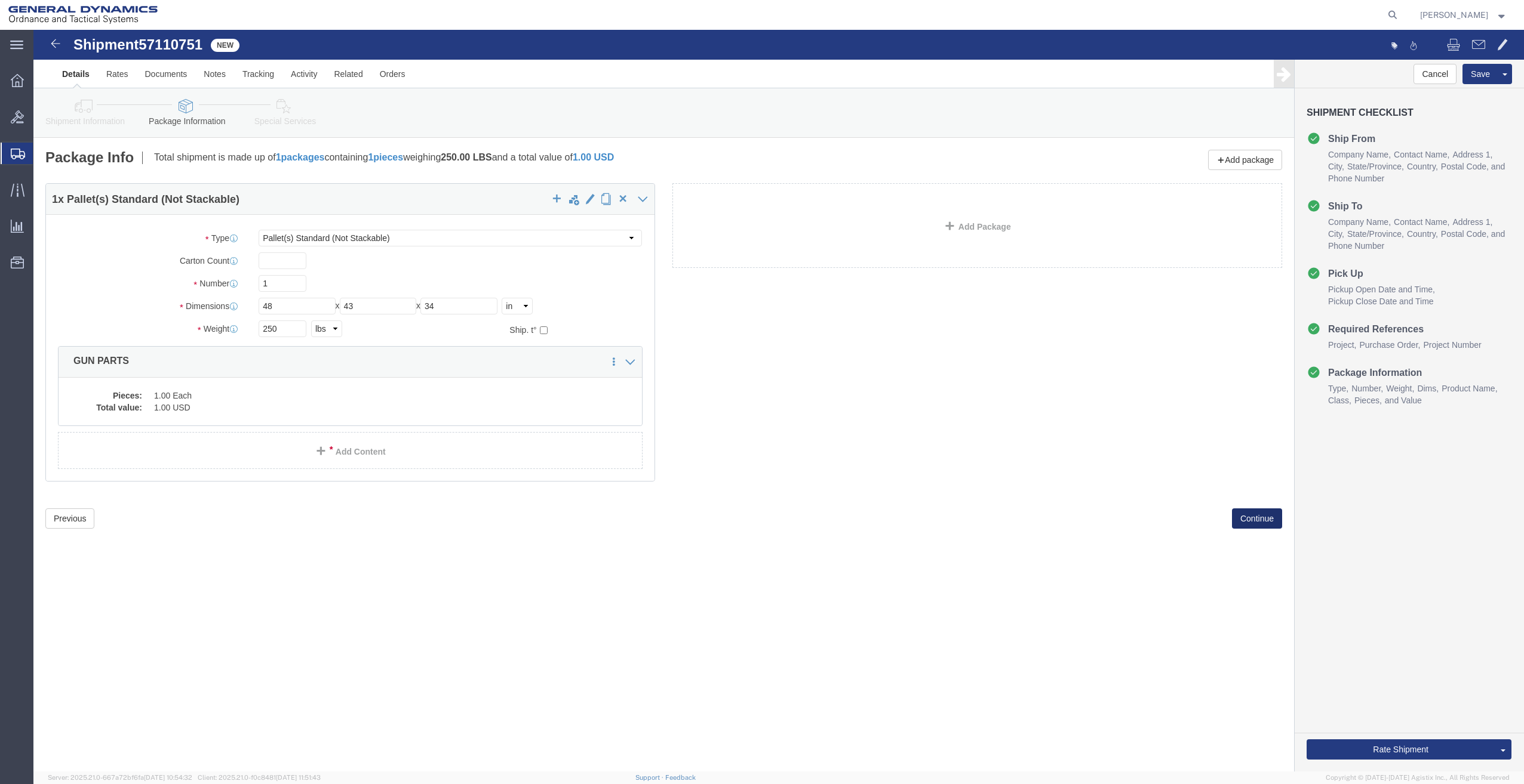
click button "Continue"
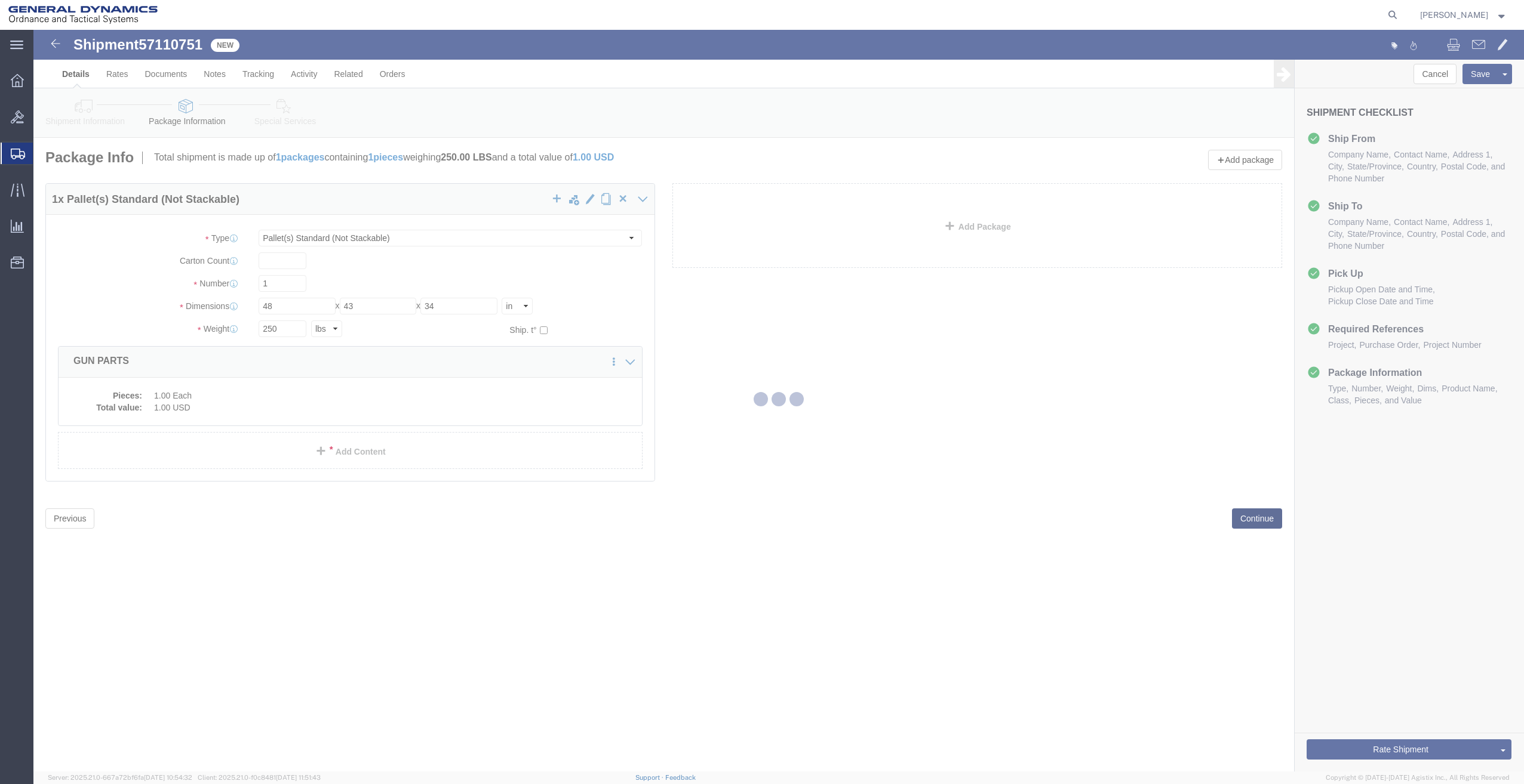
select select
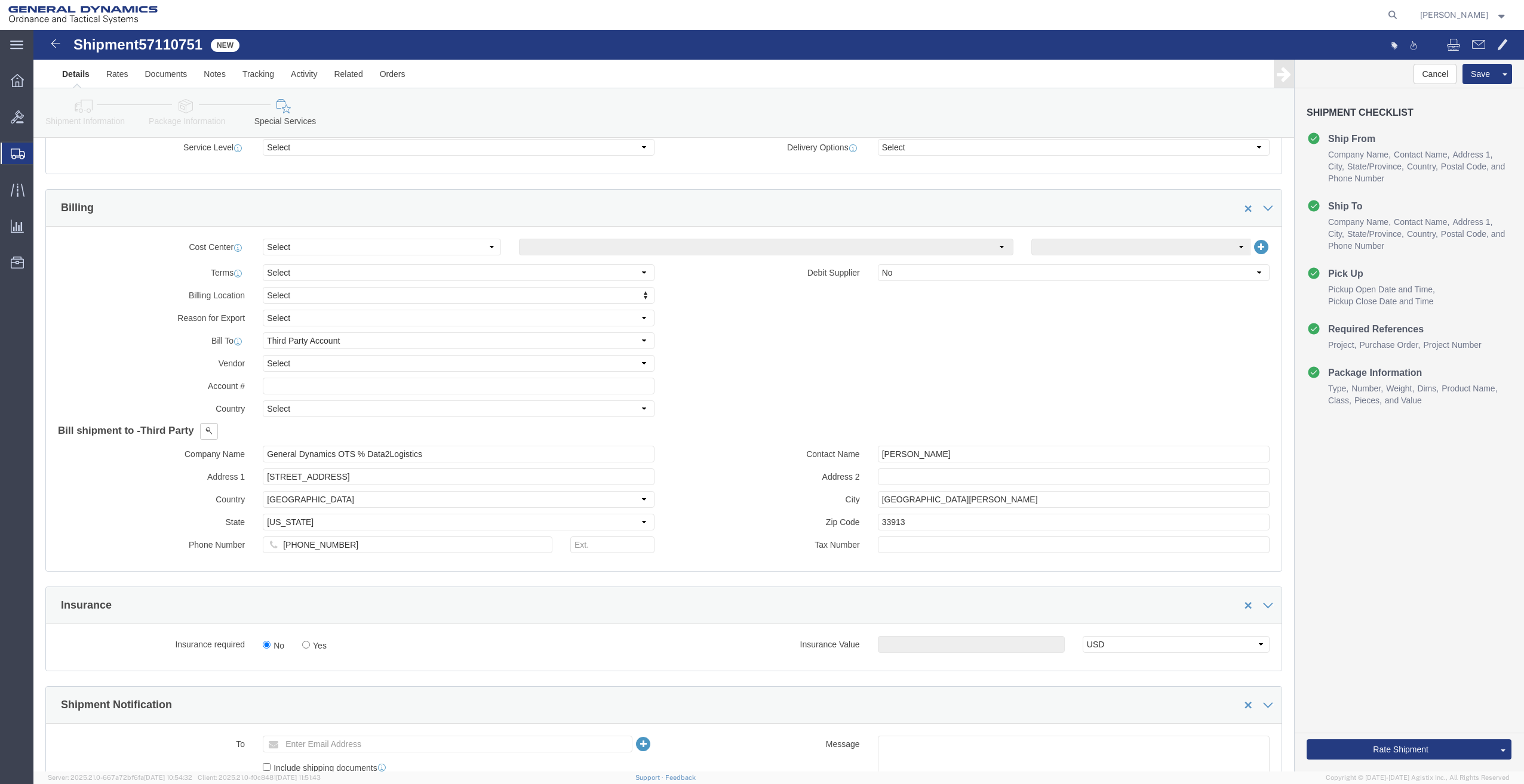
scroll to position [507, 0]
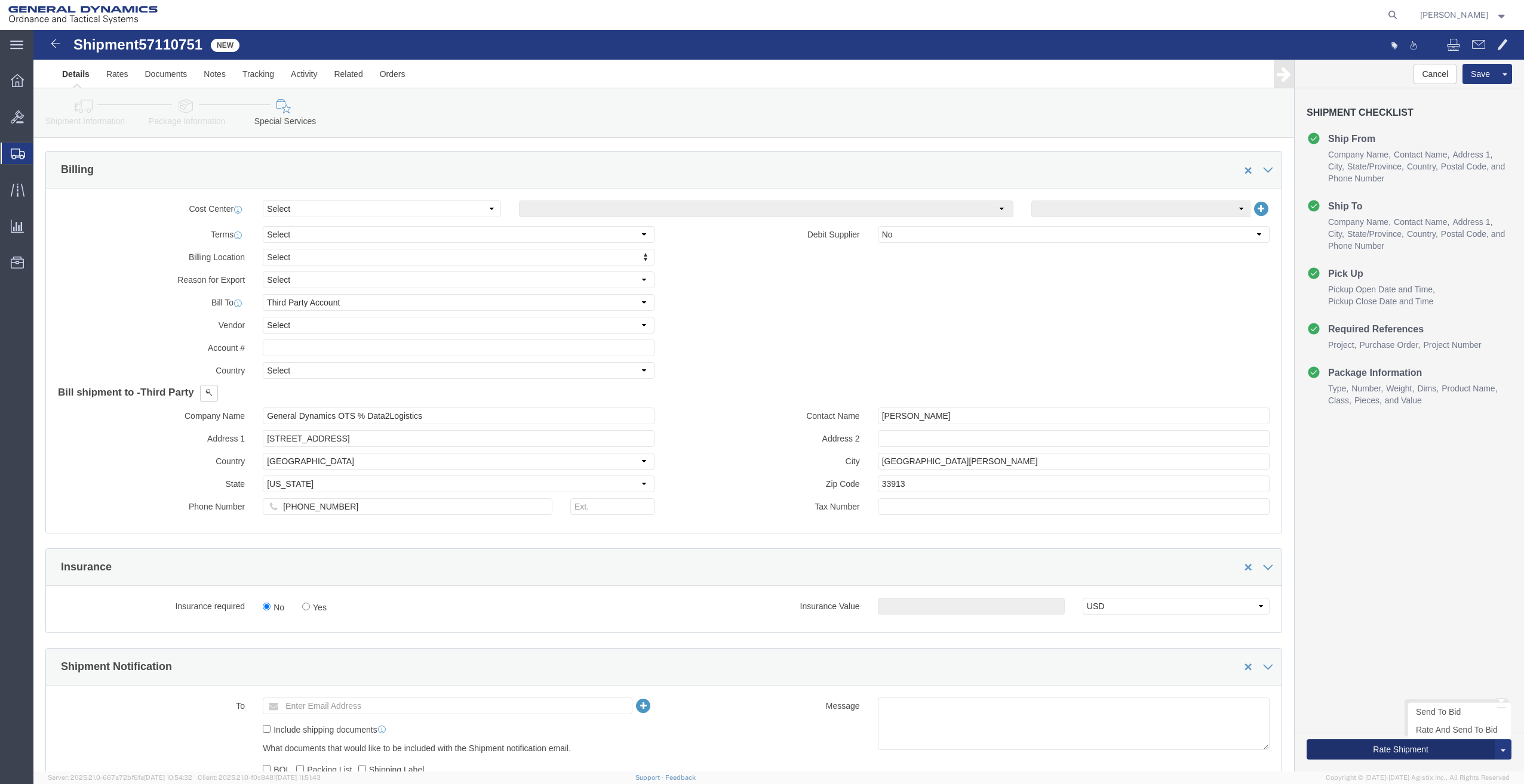
click button "Rate Shipment"
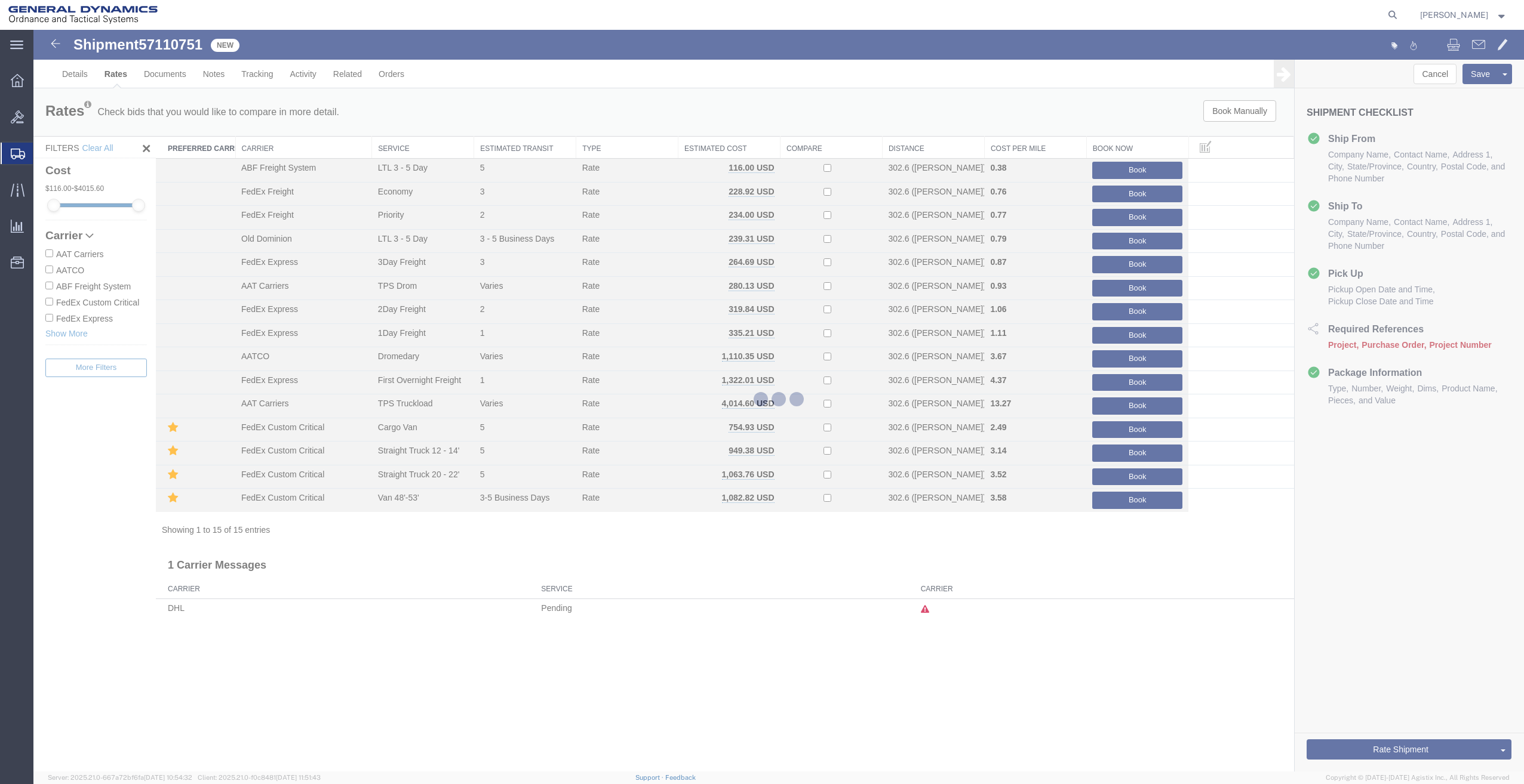
scroll to position [0, 0]
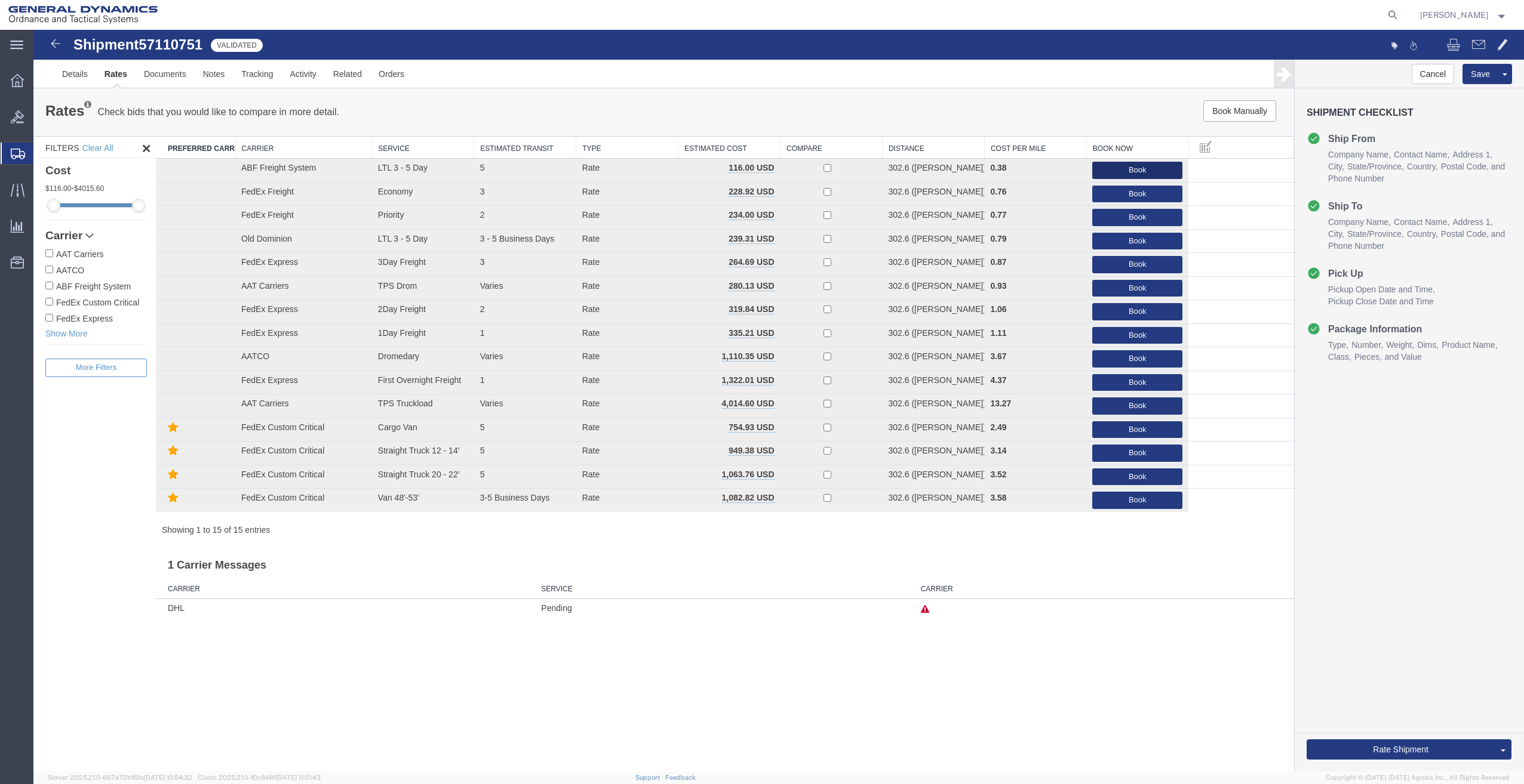
click at [1134, 170] on button "Book" at bounding box center [1137, 171] width 90 height 17
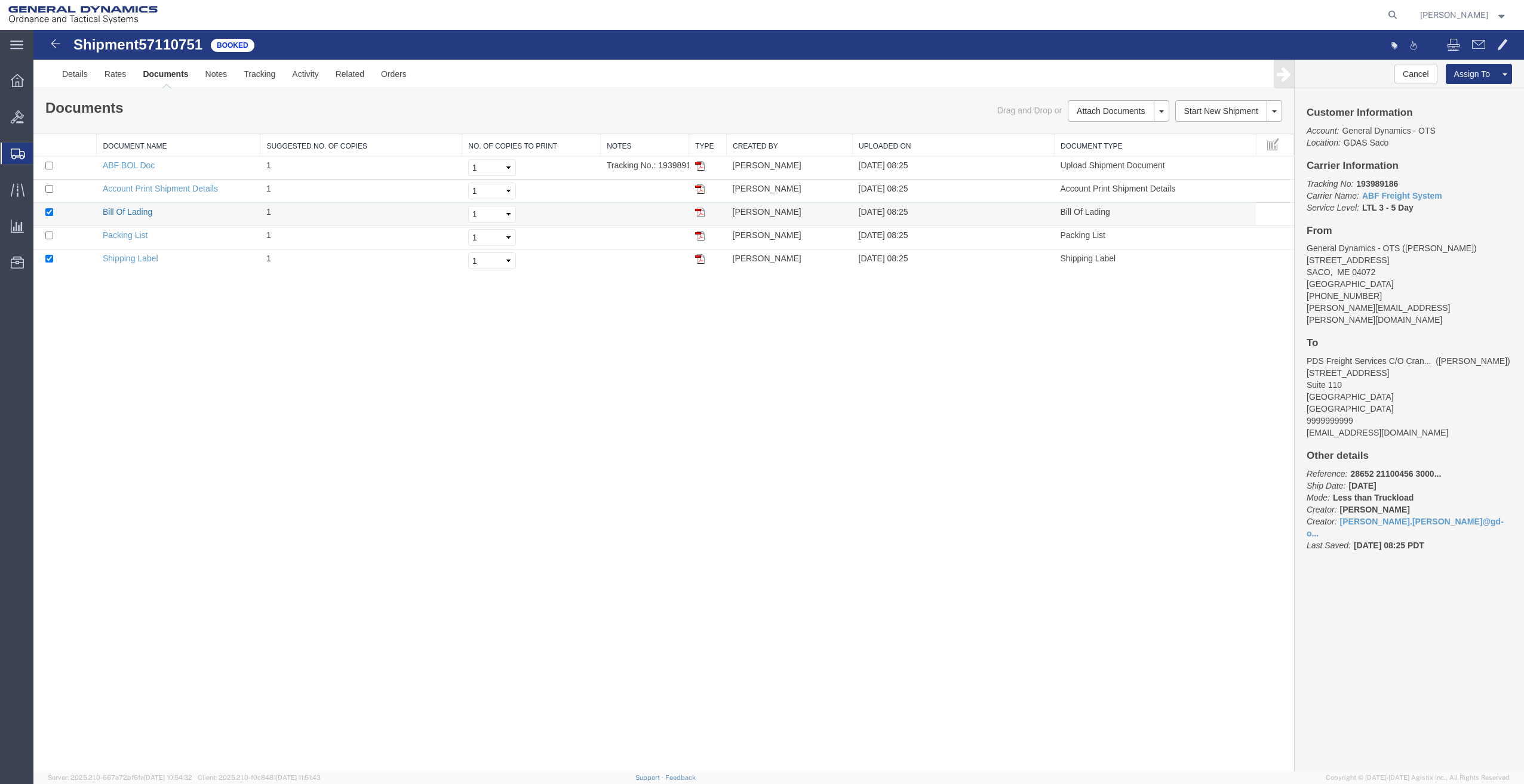
click at [138, 214] on link "Bill Of Lading" at bounding box center [127, 211] width 49 height 9
click at [118, 256] on link "Shipping Label" at bounding box center [130, 258] width 55 height 9
